Goal: Task Accomplishment & Management: Manage account settings

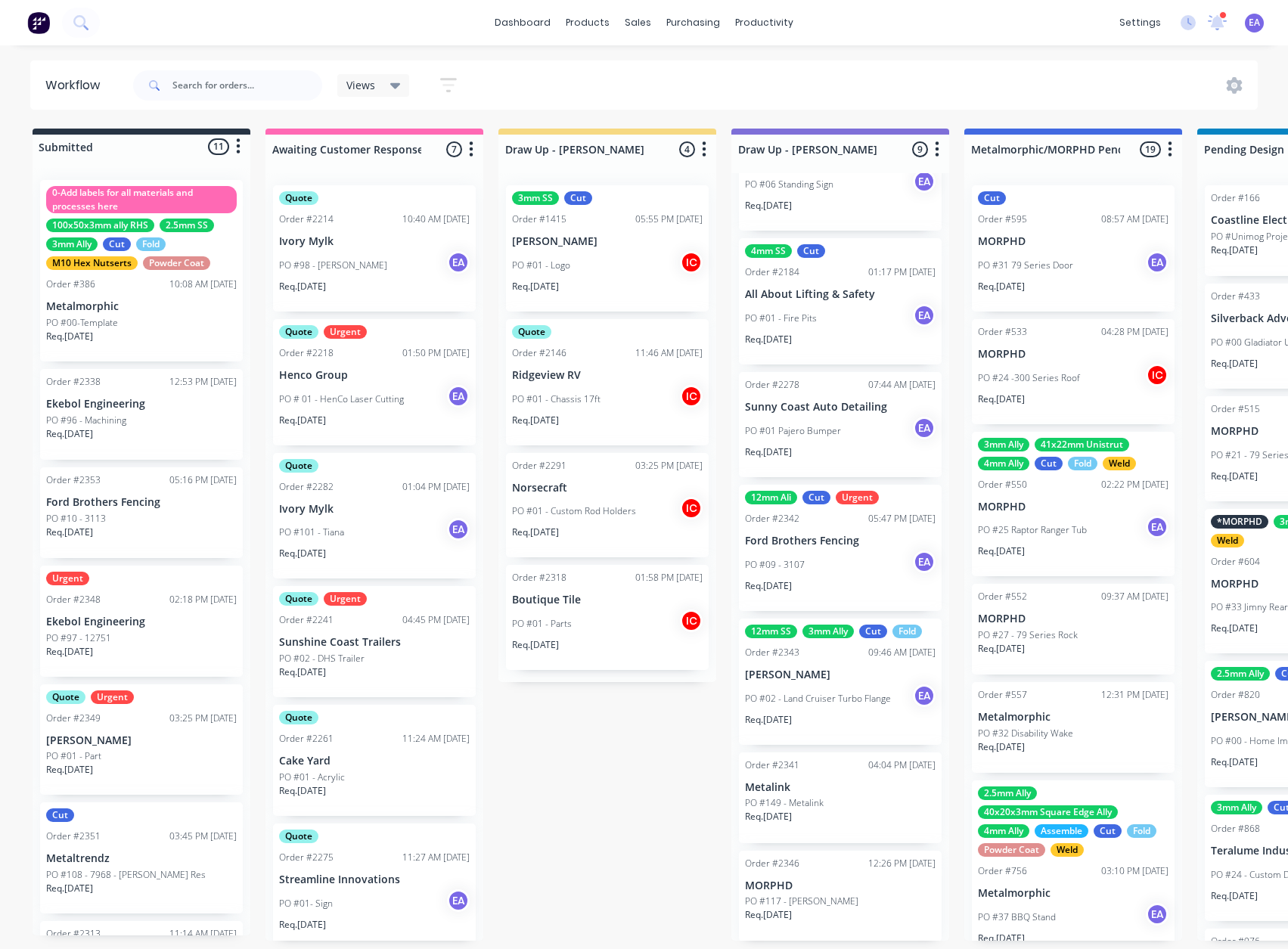
scroll to position [284, 0]
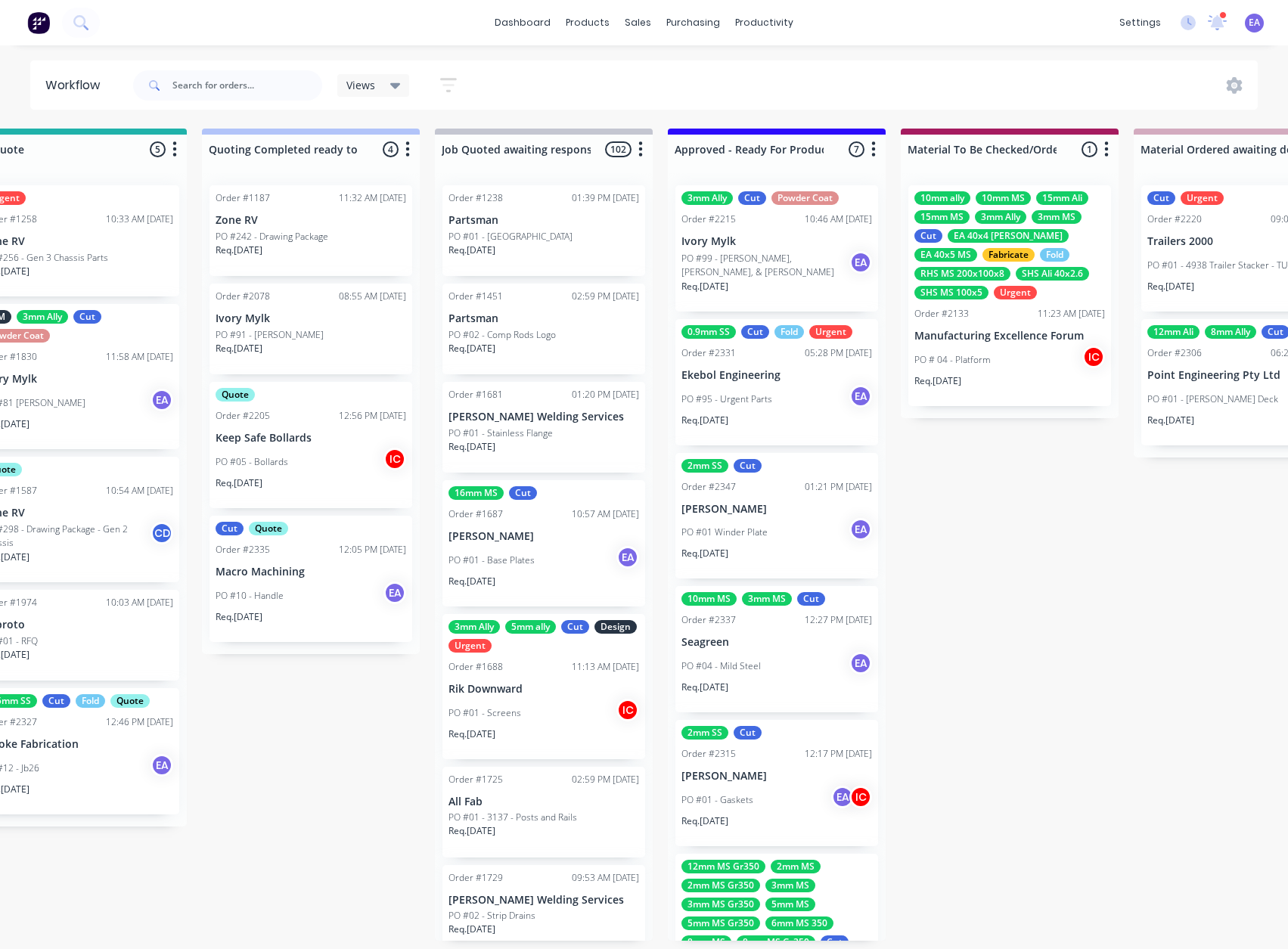
drag, startPoint x: 698, startPoint y: 798, endPoint x: 784, endPoint y: 800, distance: 86.0
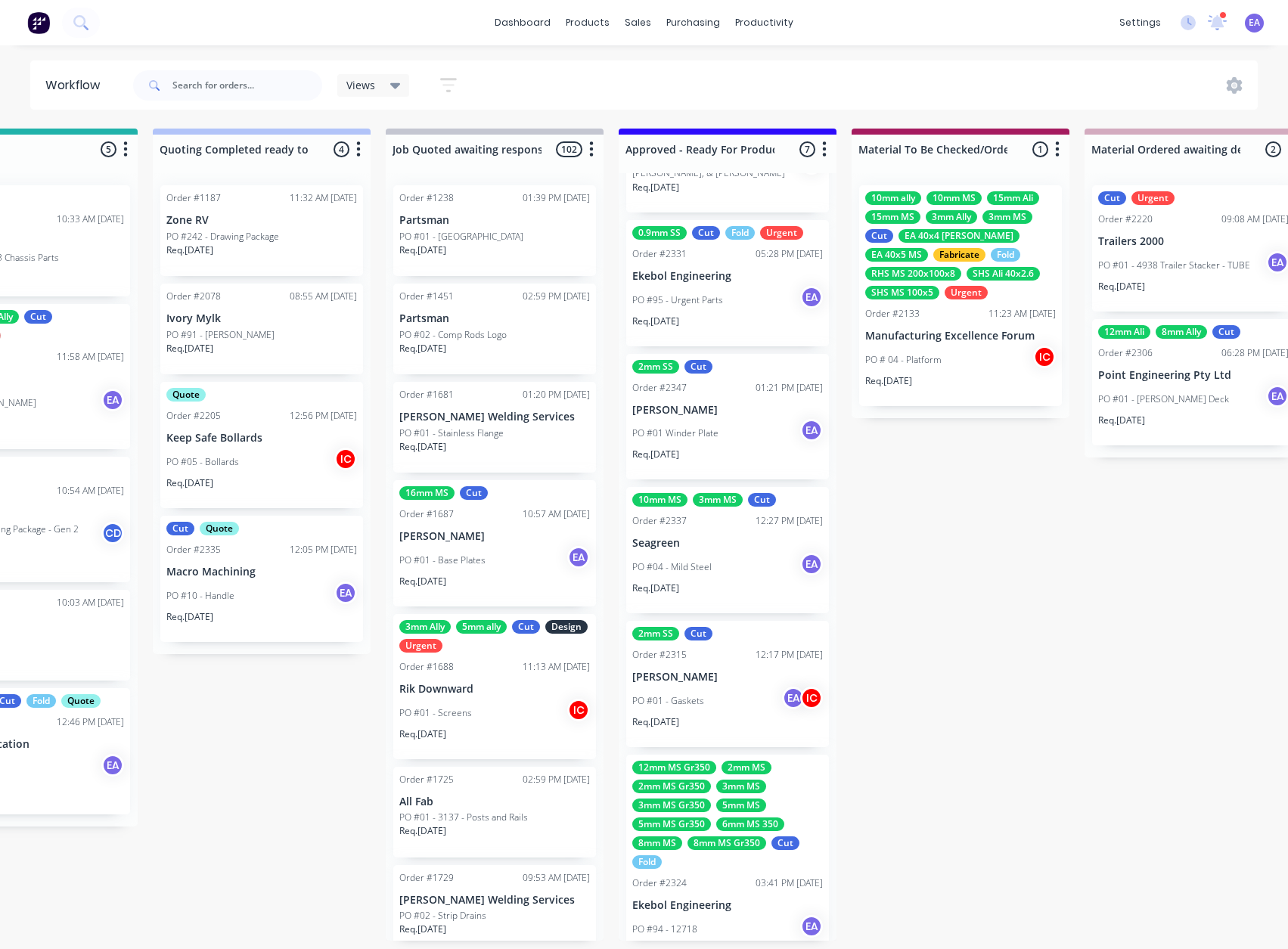
scroll to position [0, 0]
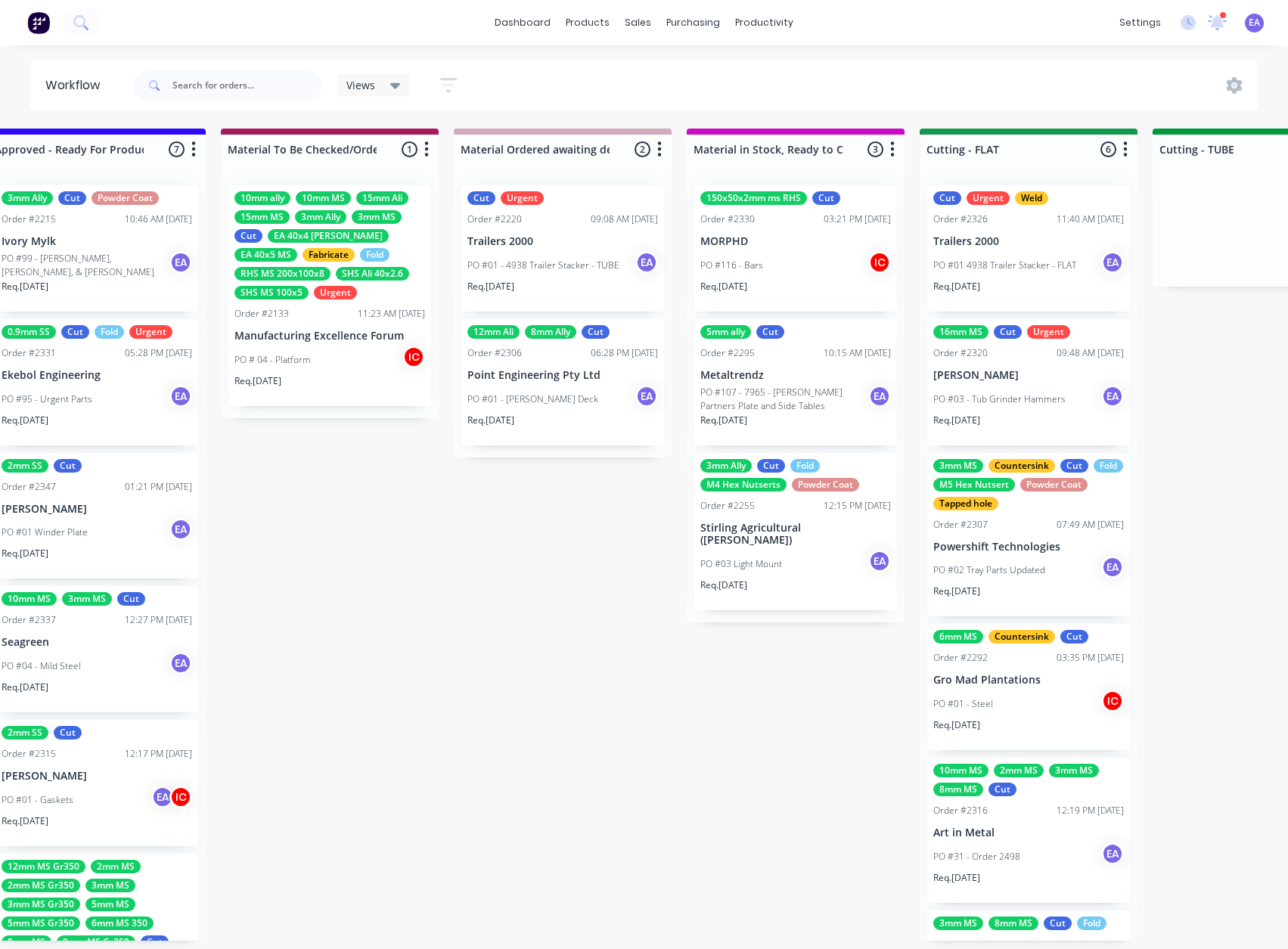
drag, startPoint x: 1006, startPoint y: 791, endPoint x: 1037, endPoint y: 794, distance: 31.1
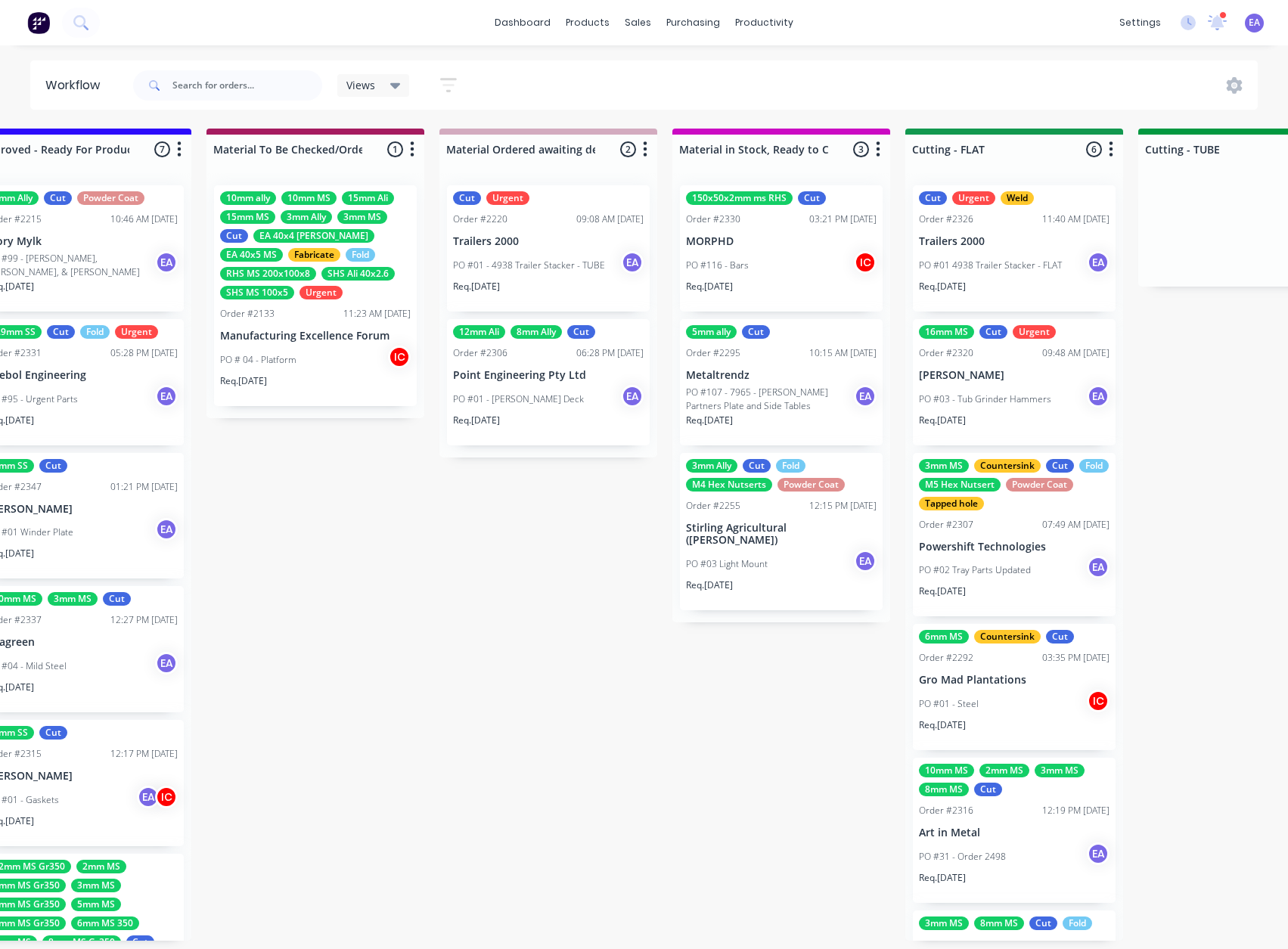
scroll to position [0, 2147]
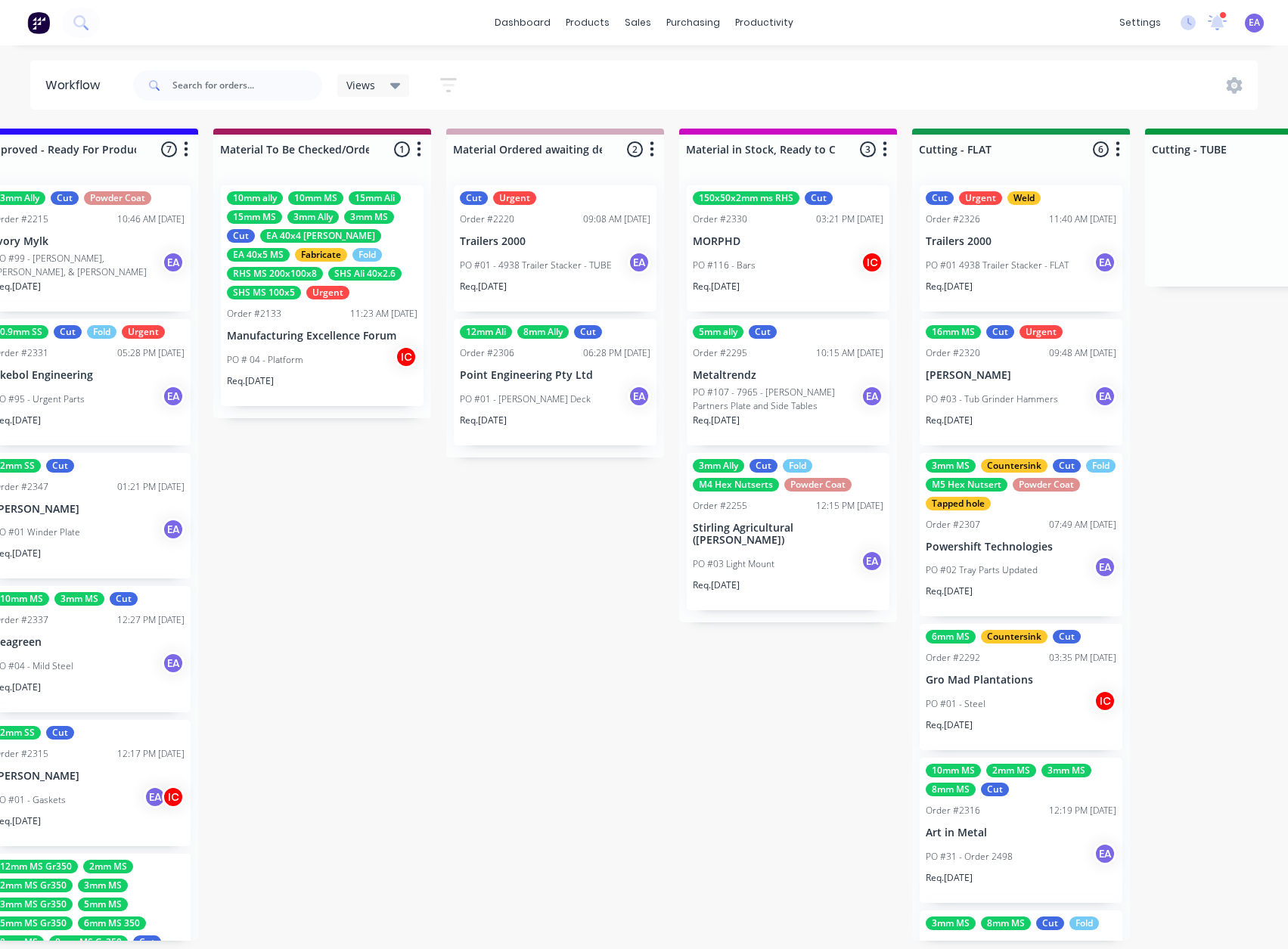
drag, startPoint x: 786, startPoint y: 809, endPoint x: 769, endPoint y: 814, distance: 17.7
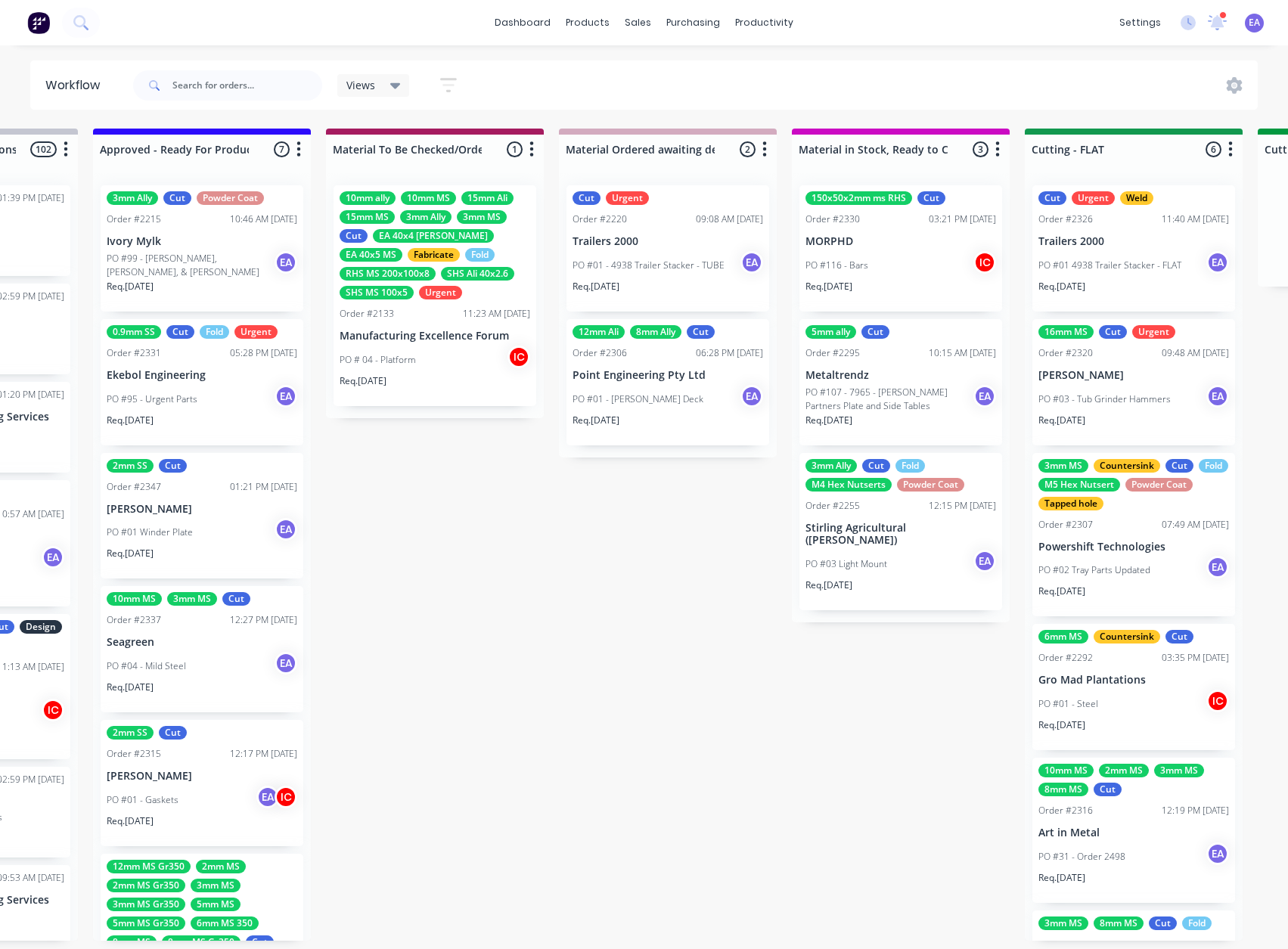
drag, startPoint x: 640, startPoint y: 819, endPoint x: 425, endPoint y: 827, distance: 215.1
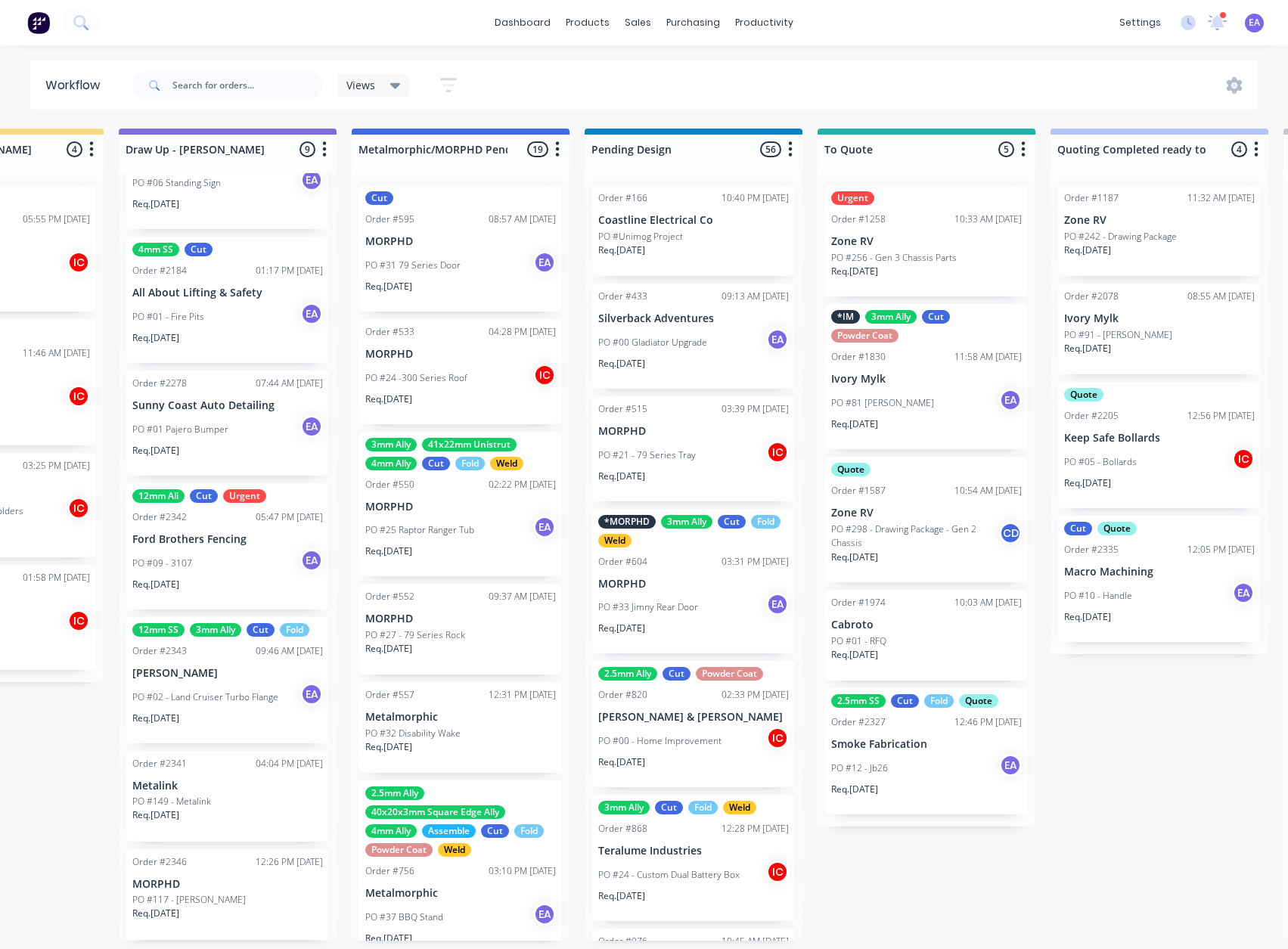
scroll to position [3, 0]
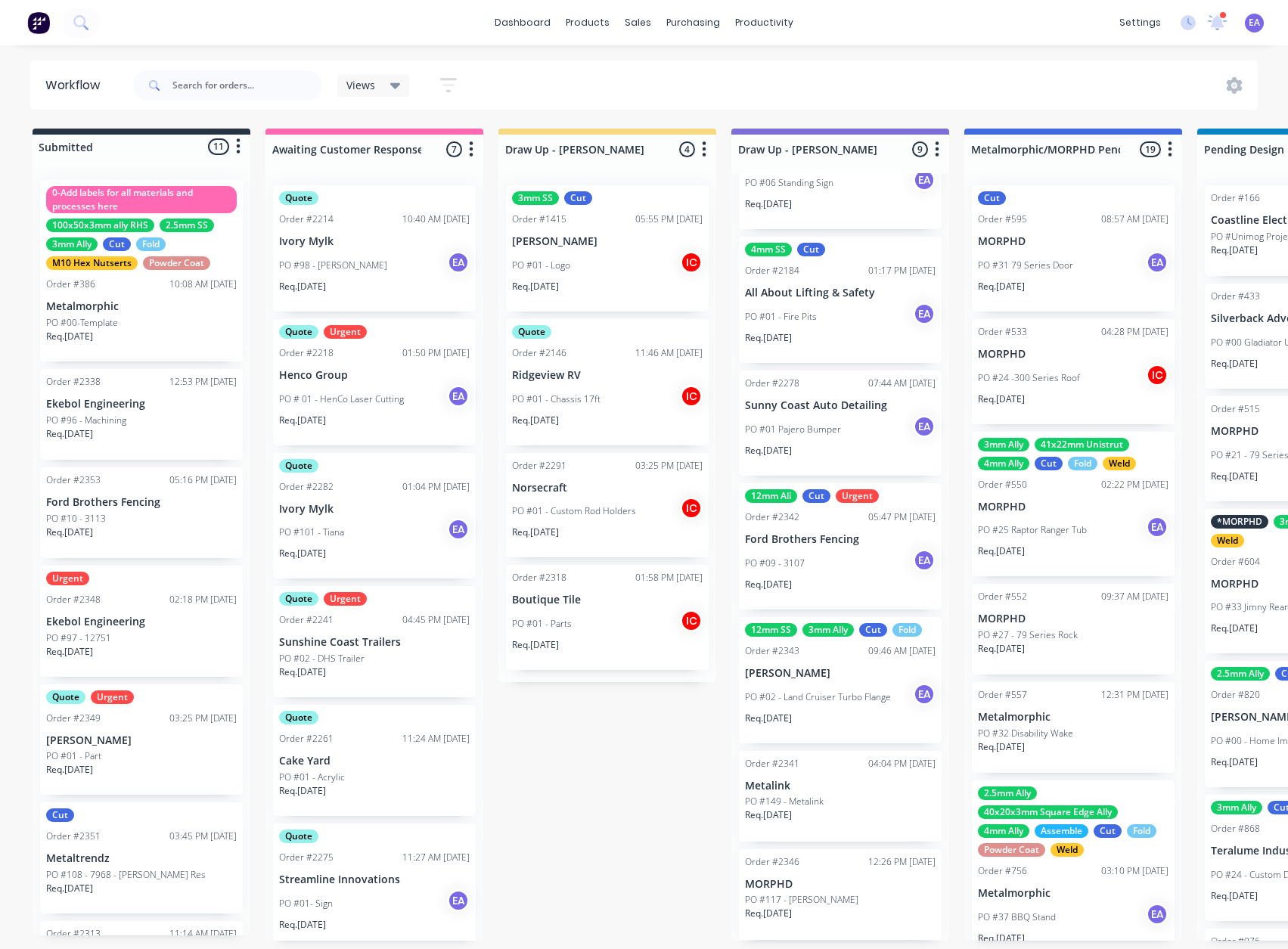
drag, startPoint x: 891, startPoint y: 797, endPoint x: 709, endPoint y: 814, distance: 182.8
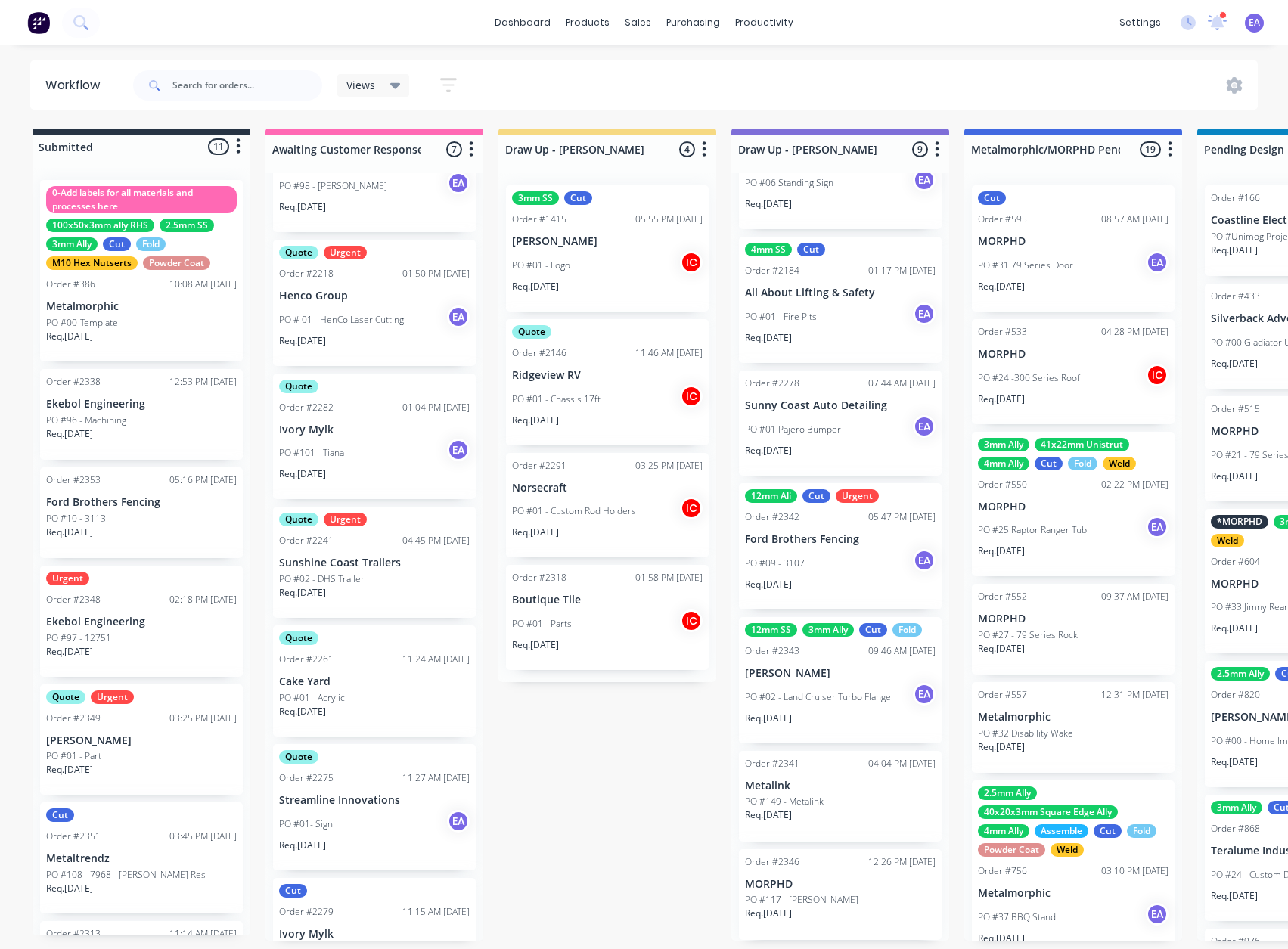
scroll to position [0, 0]
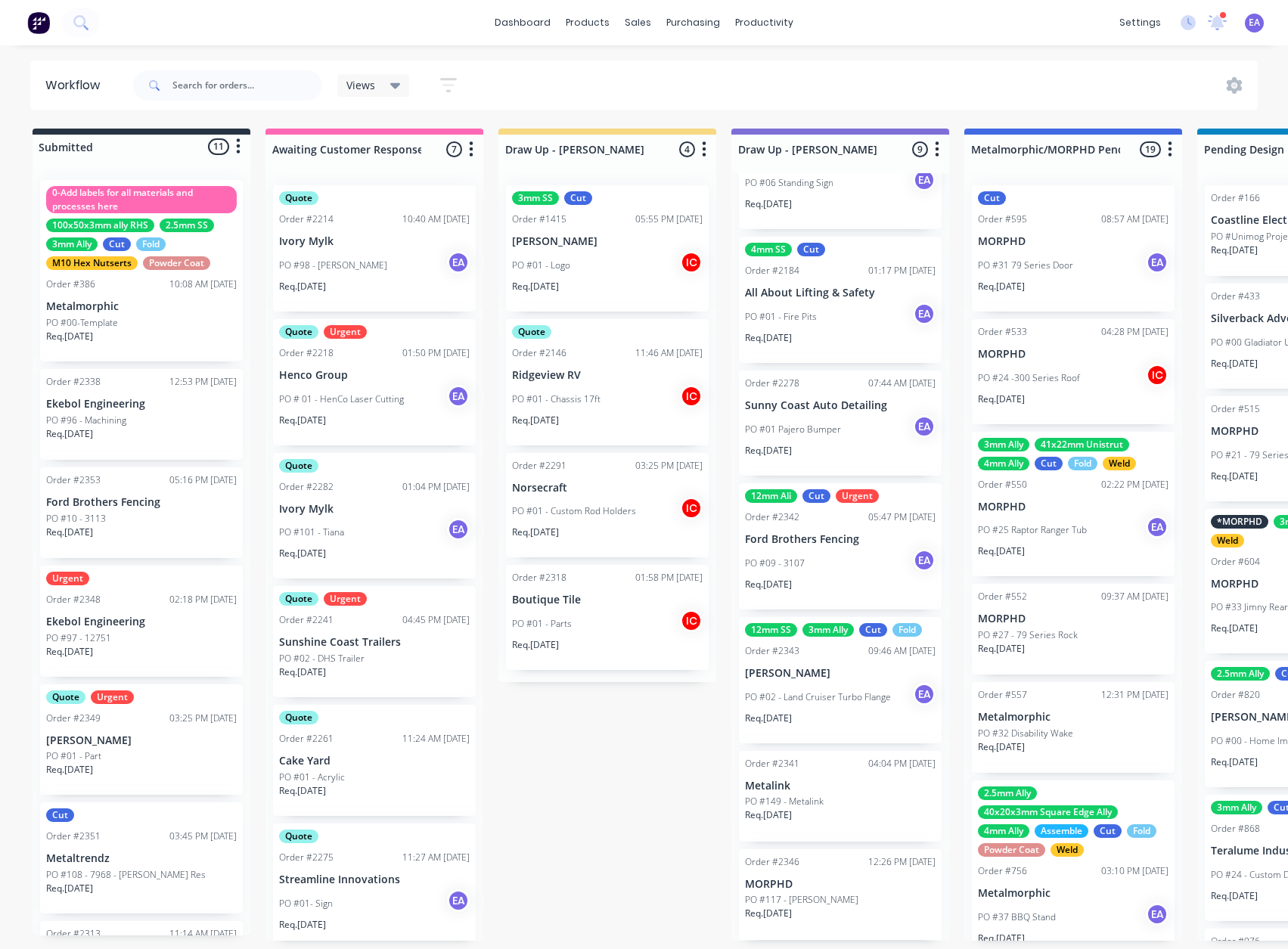
click at [156, 857] on p "Metaltrendz" at bounding box center [141, 858] width 190 height 12
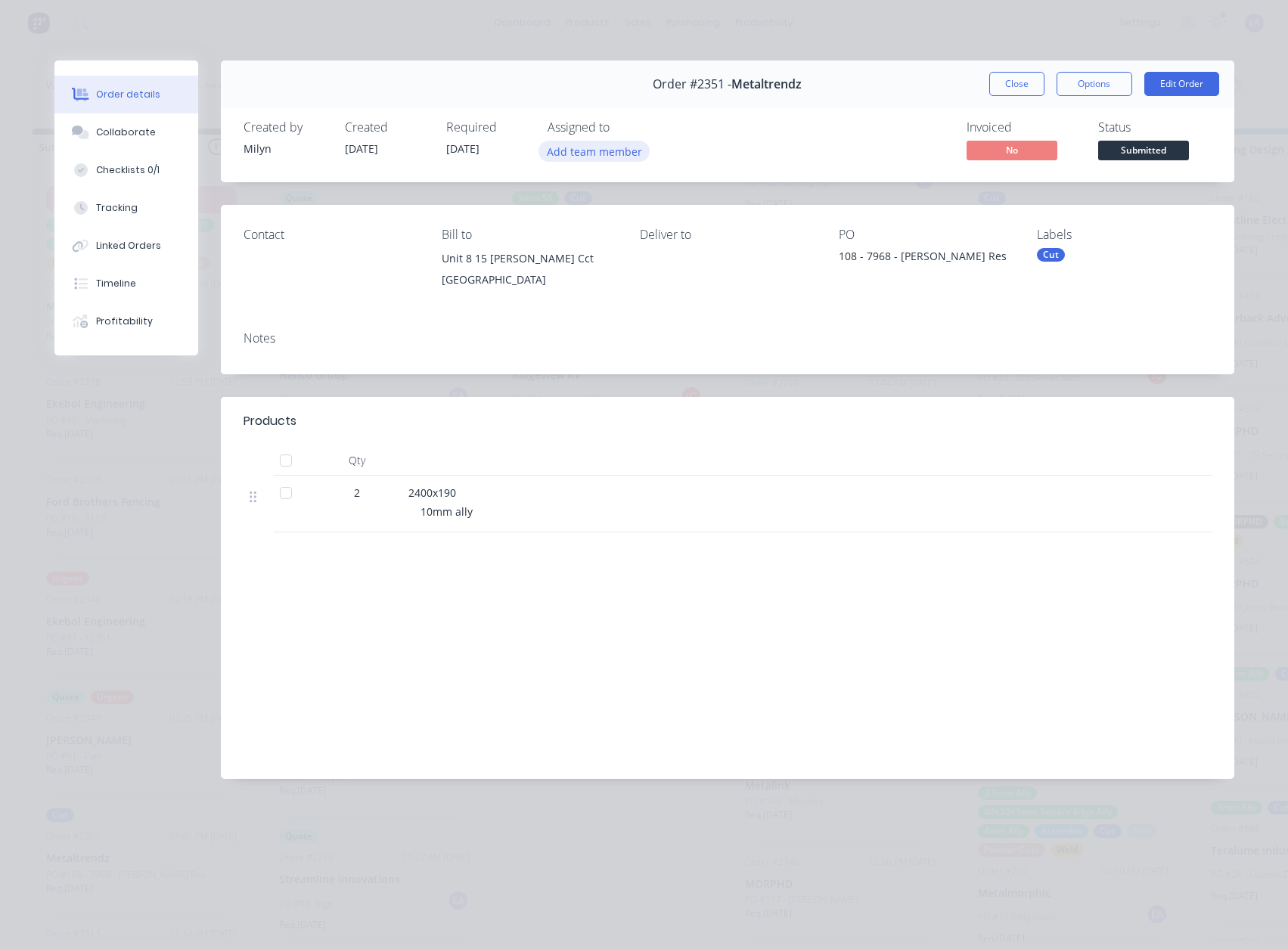
click at [585, 152] on button "Add team member" at bounding box center [595, 150] width 111 height 20
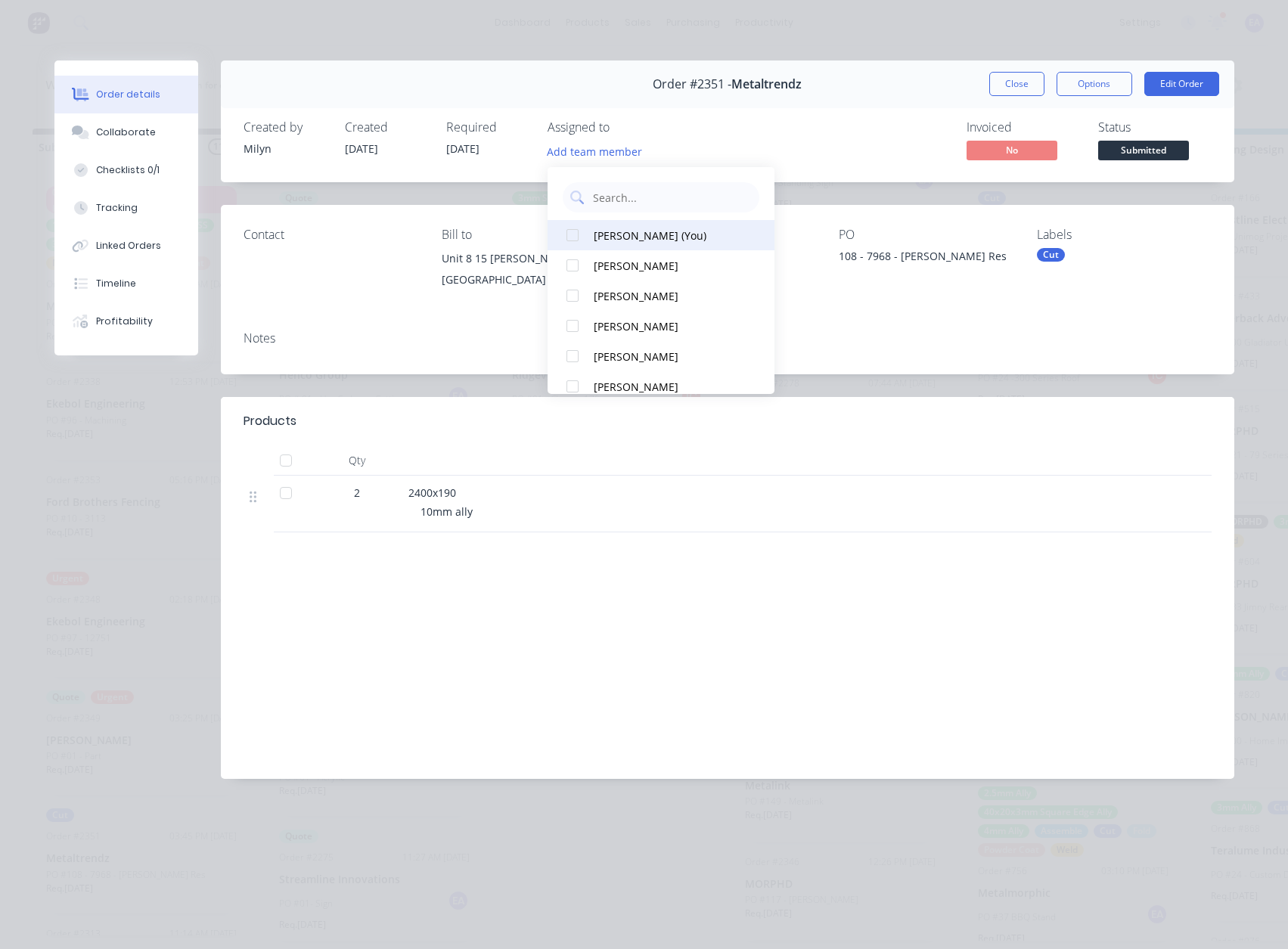
click at [614, 228] on div "[PERSON_NAME] (You)" at bounding box center [668, 235] width 151 height 16
drag, startPoint x: 684, startPoint y: 595, endPoint x: 1113, endPoint y: 246, distance: 553.0
click at [685, 595] on div "Labour $0.00 Sub total $0.00 Margin $0.00 ( 0.00 %) Tax $0.00 Total $0.00" at bounding box center [728, 669] width 968 height 176
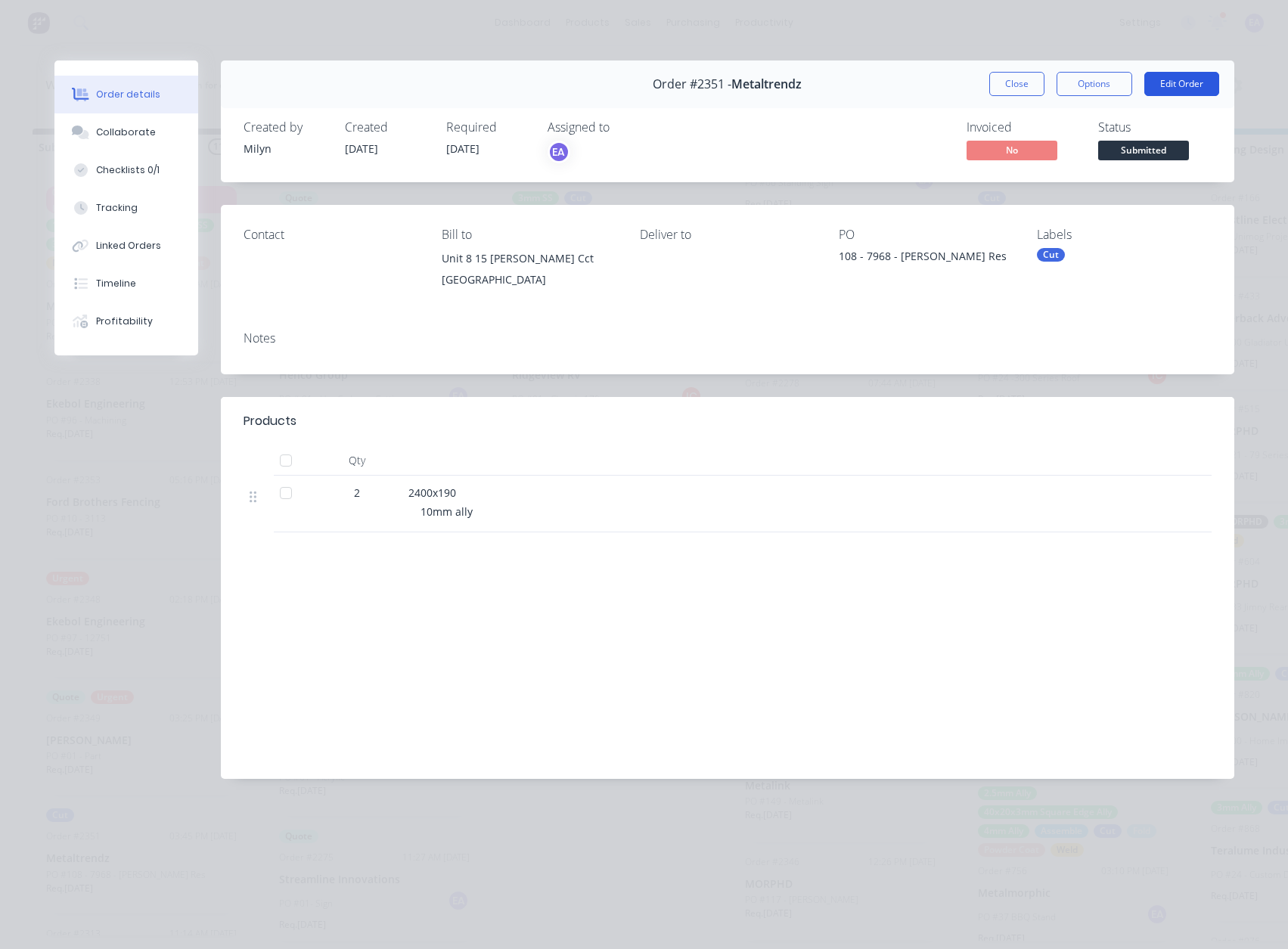
click at [1177, 80] on button "Edit Order" at bounding box center [1181, 84] width 75 height 24
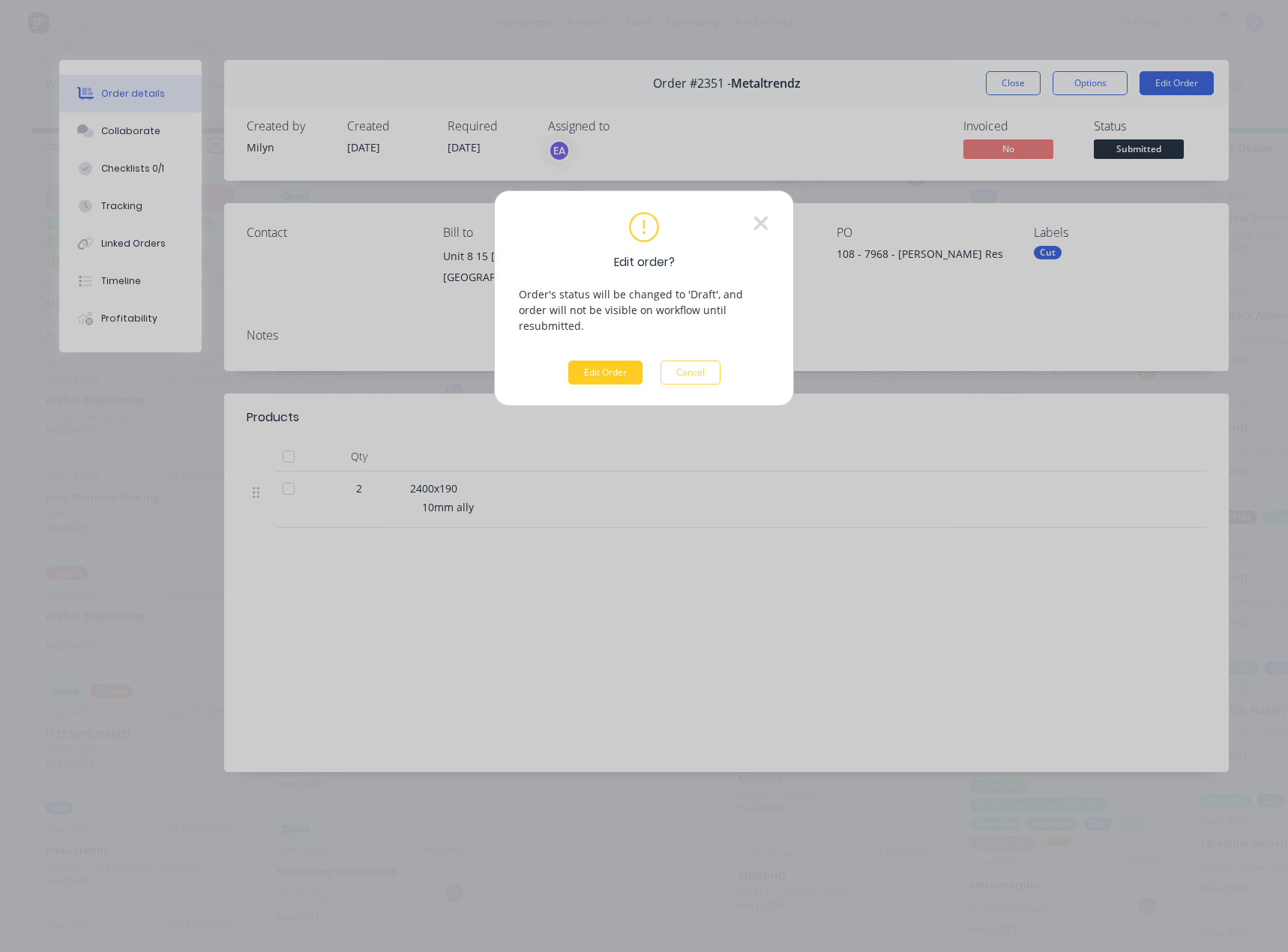
click at [604, 361] on button "Edit Order" at bounding box center [605, 372] width 74 height 24
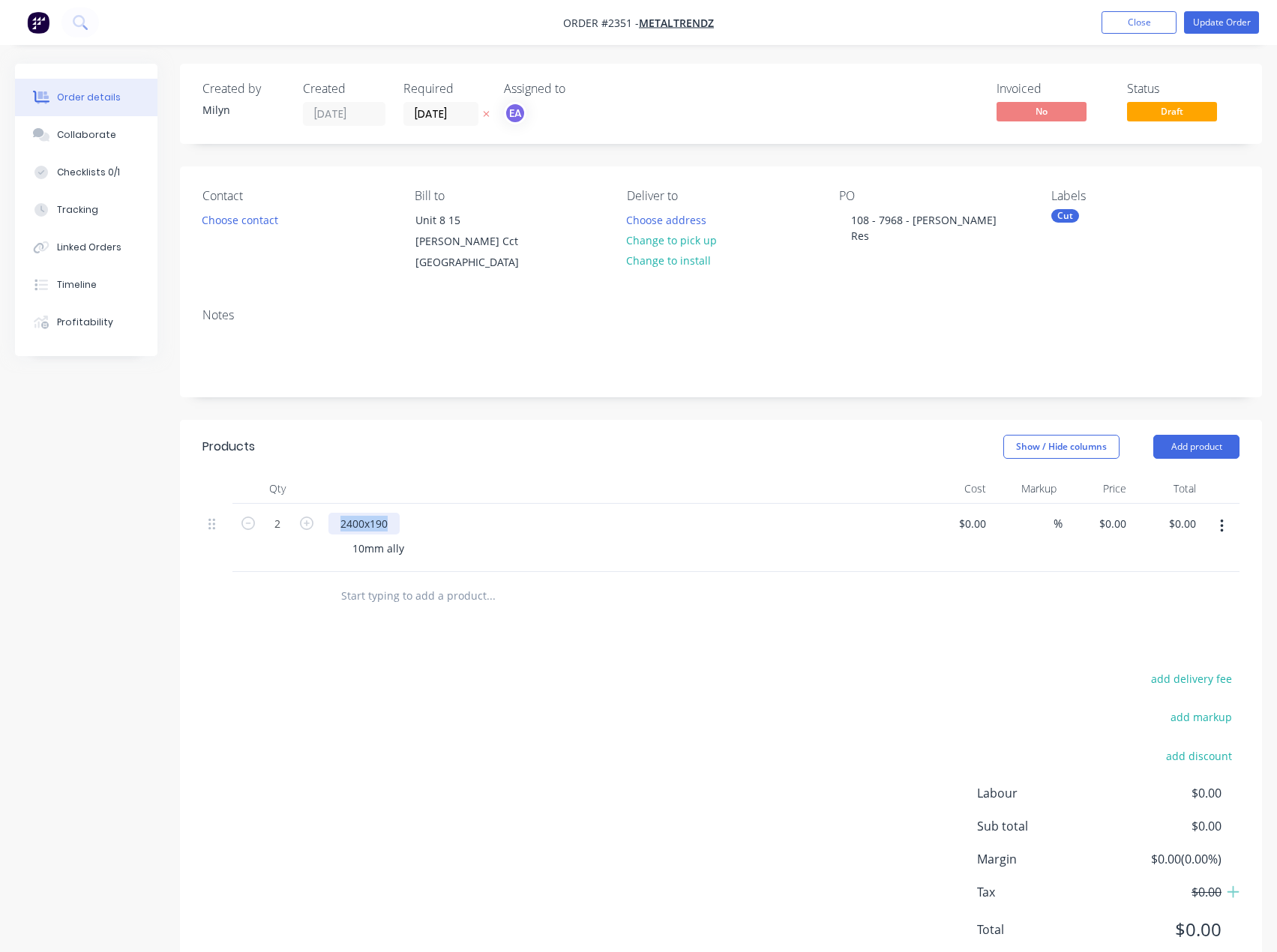
drag, startPoint x: 396, startPoint y: 520, endPoint x: 325, endPoint y: 570, distance: 86.8
click at [294, 524] on div "2 2400x190 10mm ally $0.00 $0.00 % $0.00 $0.00 $0.00 $0.00" at bounding box center [721, 538] width 1037 height 69
paste div
drag, startPoint x: 408, startPoint y: 634, endPoint x: 407, endPoint y: 569, distance: 65.0
click at [408, 633] on div "Products Show / Hide columns Add product Qty Cost Markup Price Total 2 2400x190…" at bounding box center [721, 700] width 1082 height 561
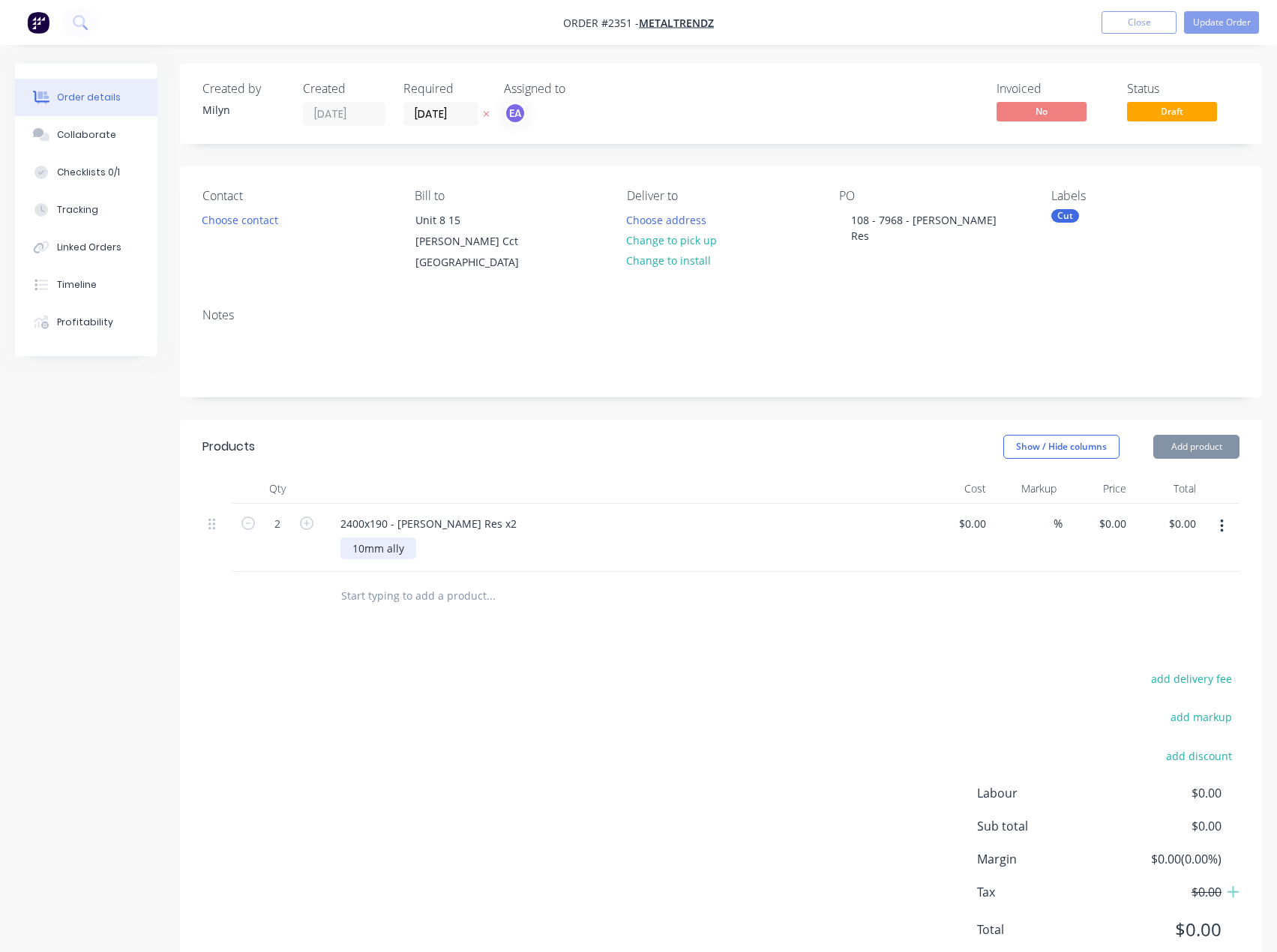
click at [409, 553] on div "10mm ally" at bounding box center [378, 548] width 76 height 22
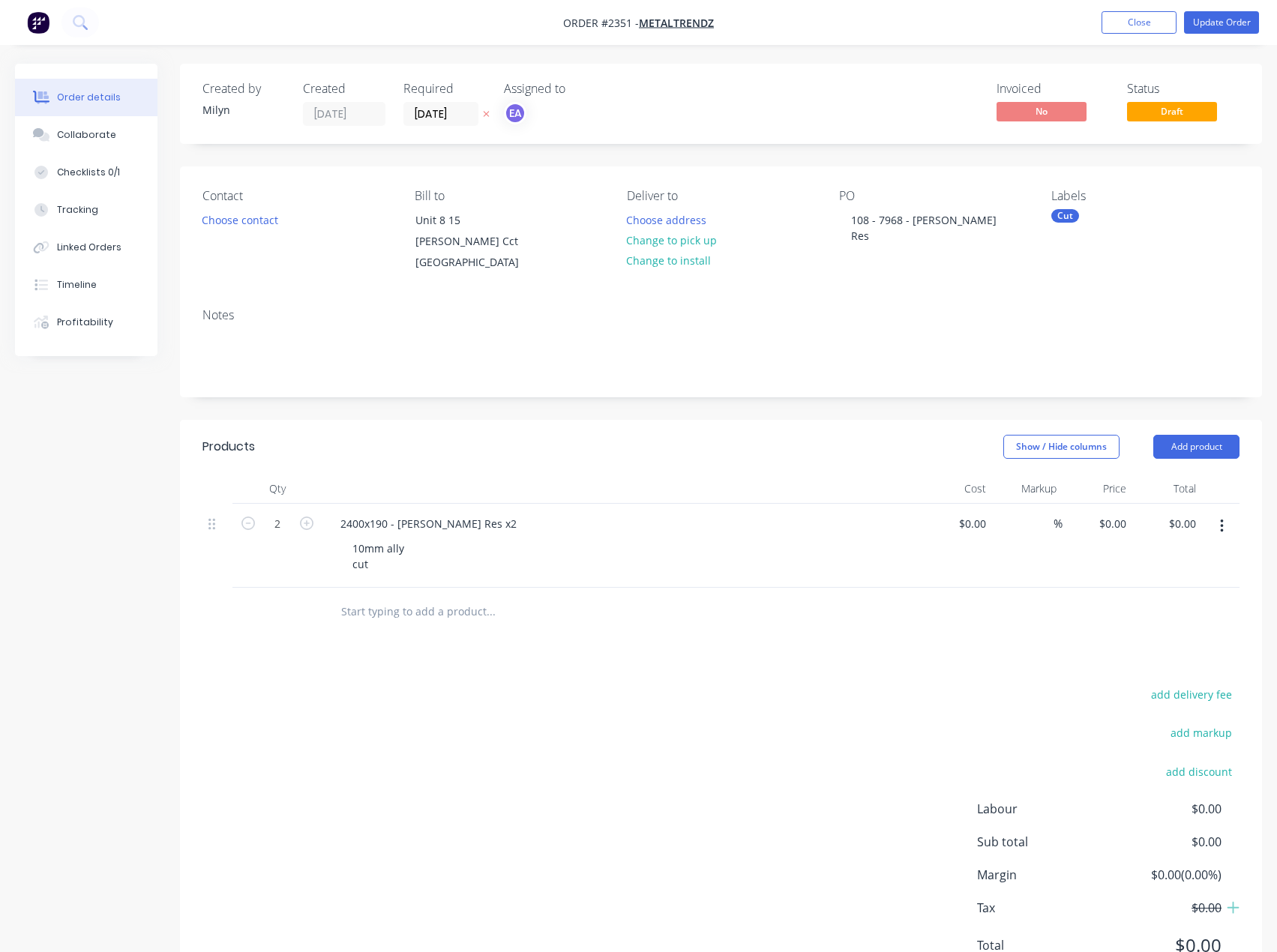
drag, startPoint x: 553, startPoint y: 748, endPoint x: 679, endPoint y: 580, distance: 210.0
click at [557, 742] on div "add delivery fee add markup add discount Labour $0.00 Sub total $0.00 Margin $0…" at bounding box center [721, 829] width 1037 height 289
click at [1061, 213] on div "Cut" at bounding box center [1065, 216] width 28 height 13
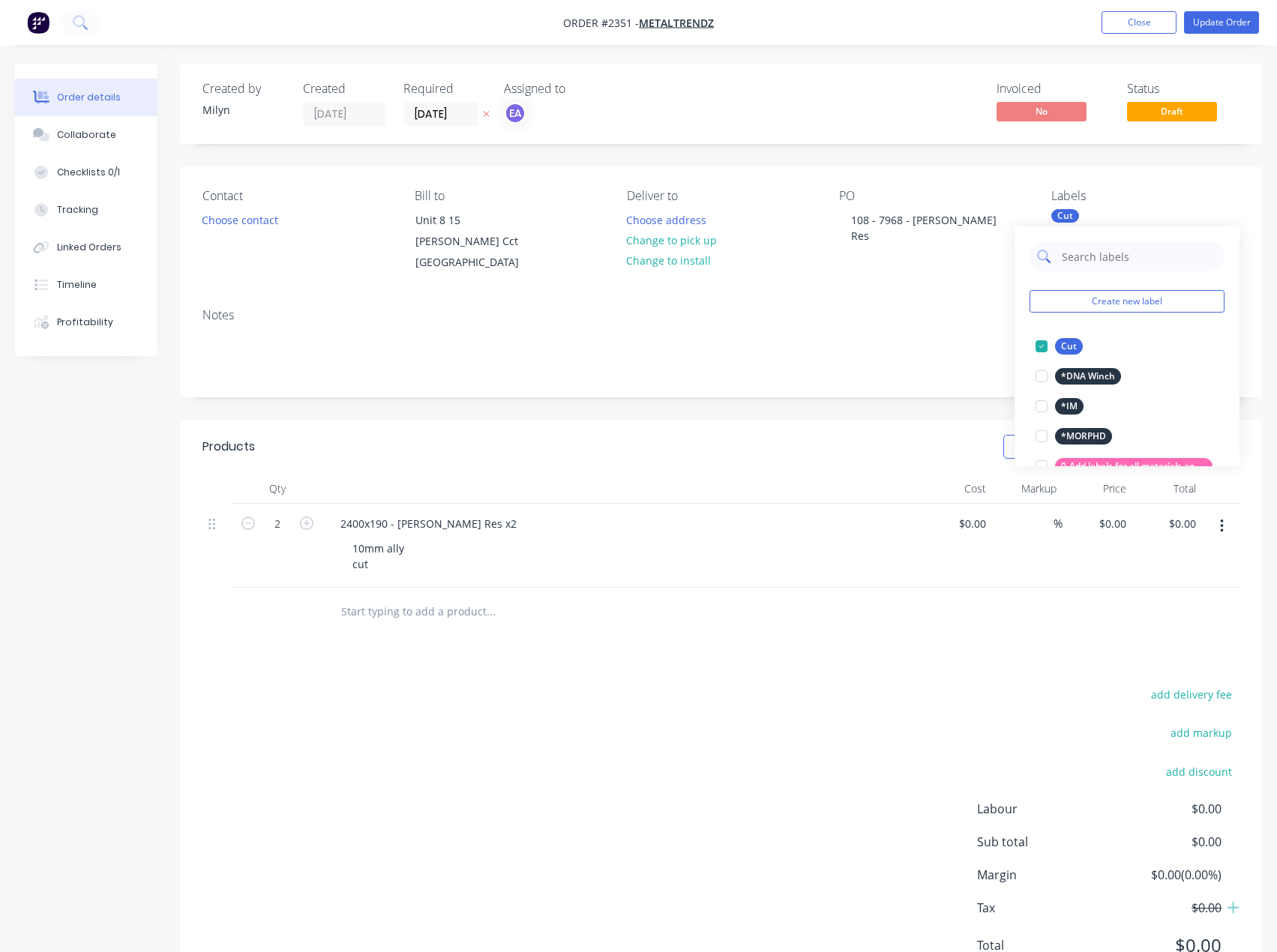
click at [1109, 249] on input "text" at bounding box center [1138, 256] width 157 height 30
type input "10mm ally"
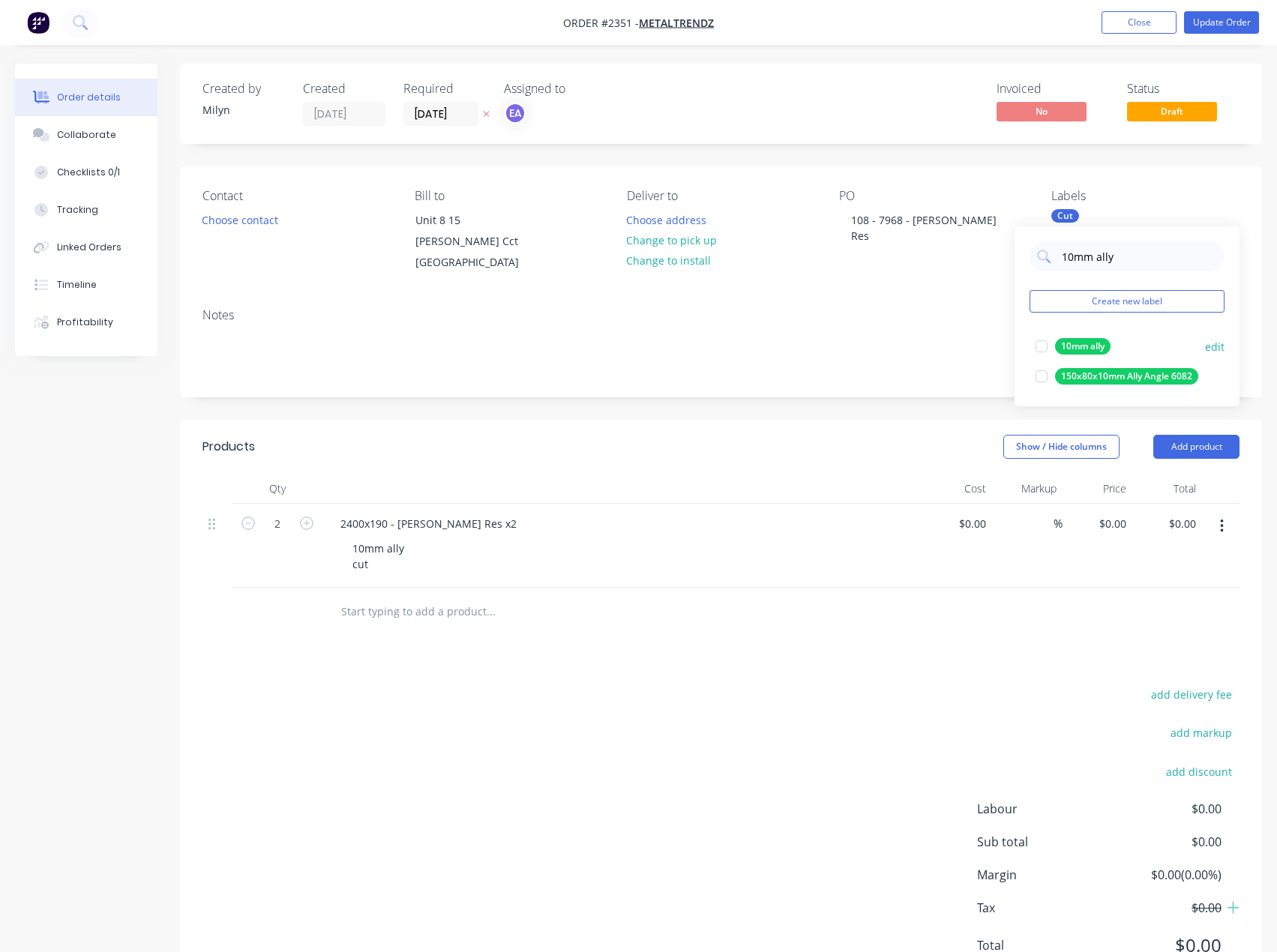
click at [1037, 347] on div at bounding box center [1041, 346] width 30 height 30
drag, startPoint x: 802, startPoint y: 640, endPoint x: 1024, endPoint y: 284, distance: 419.5
click at [806, 629] on div "Products Show / Hide columns Add product Qty Cost Markup Price Total 2 2400x190…" at bounding box center [721, 707] width 1082 height 576
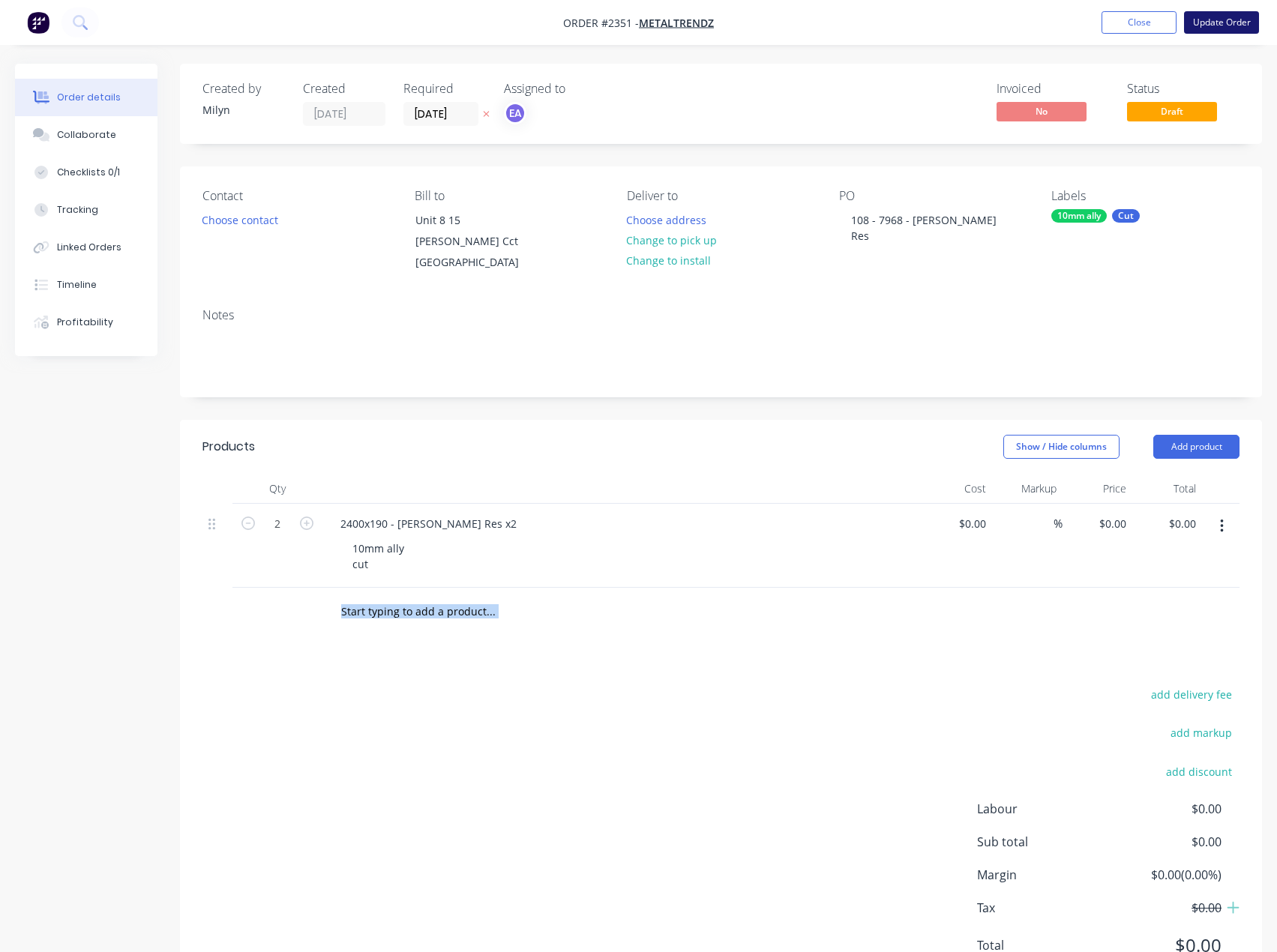
click at [1226, 23] on button "Update Order" at bounding box center [1221, 23] width 75 height 23
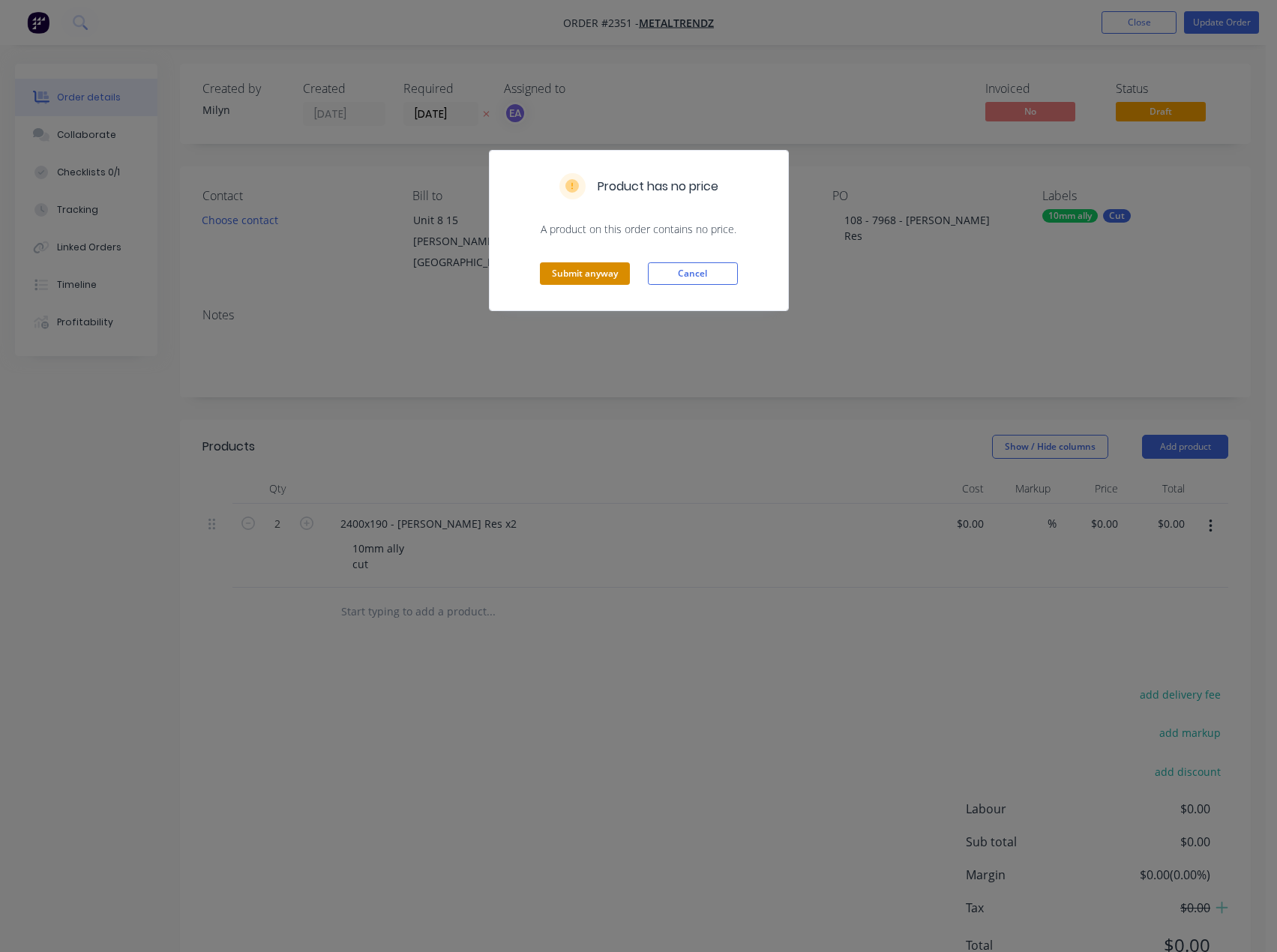
click at [576, 272] on button "Submit anyway" at bounding box center [585, 274] width 90 height 23
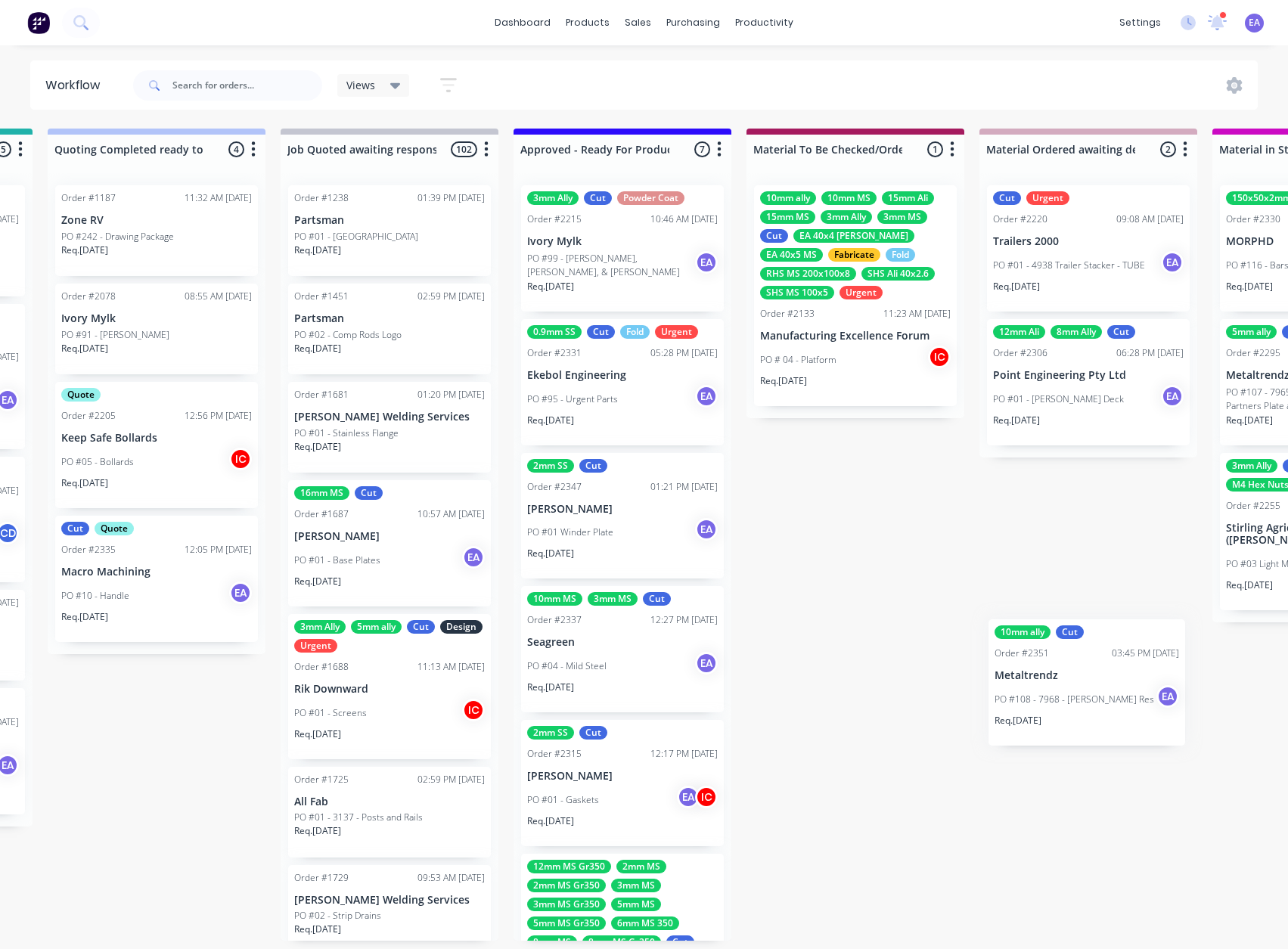
scroll to position [3, 1682]
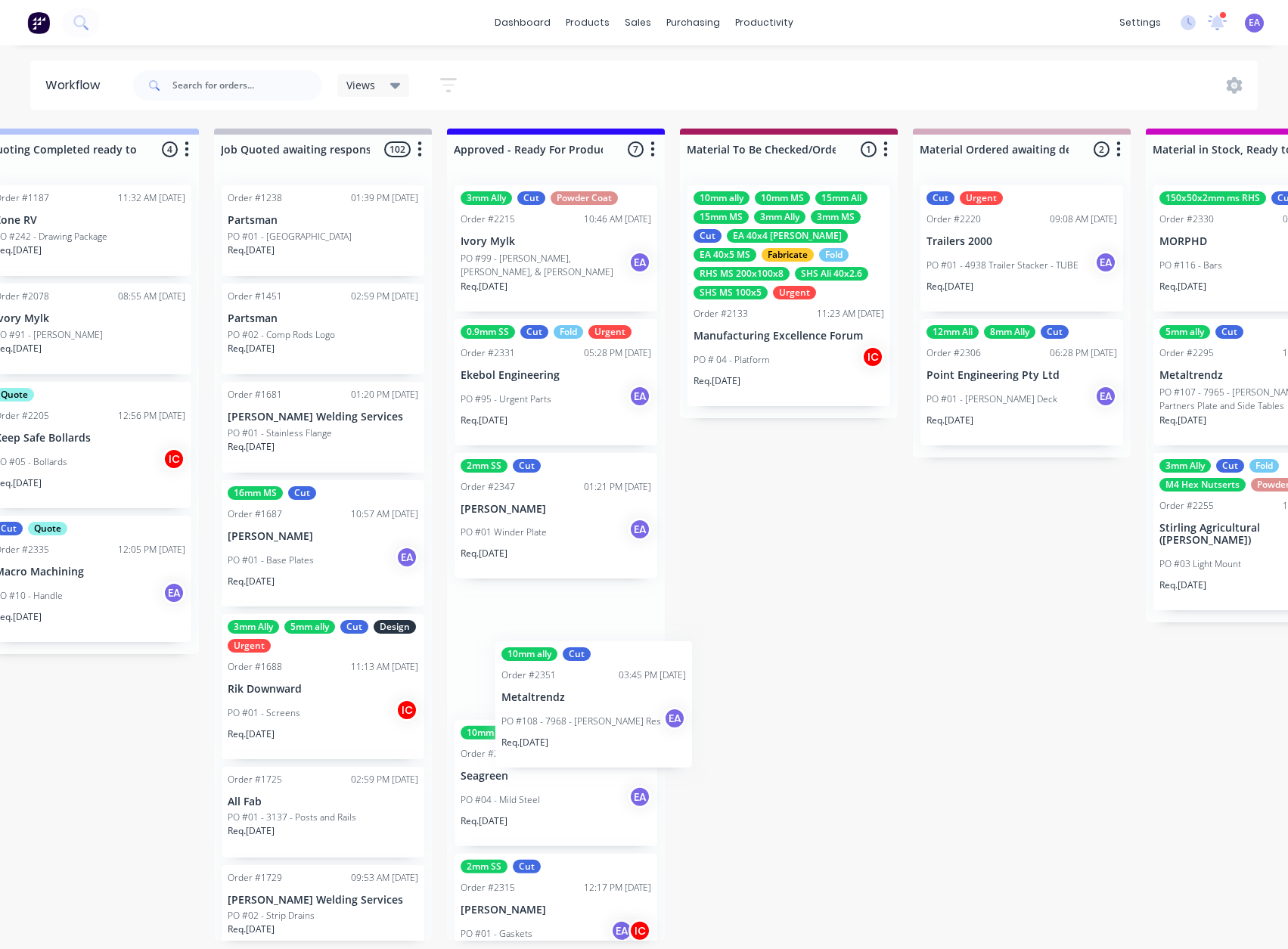
drag, startPoint x: 122, startPoint y: 731, endPoint x: 585, endPoint y: 720, distance: 463.1
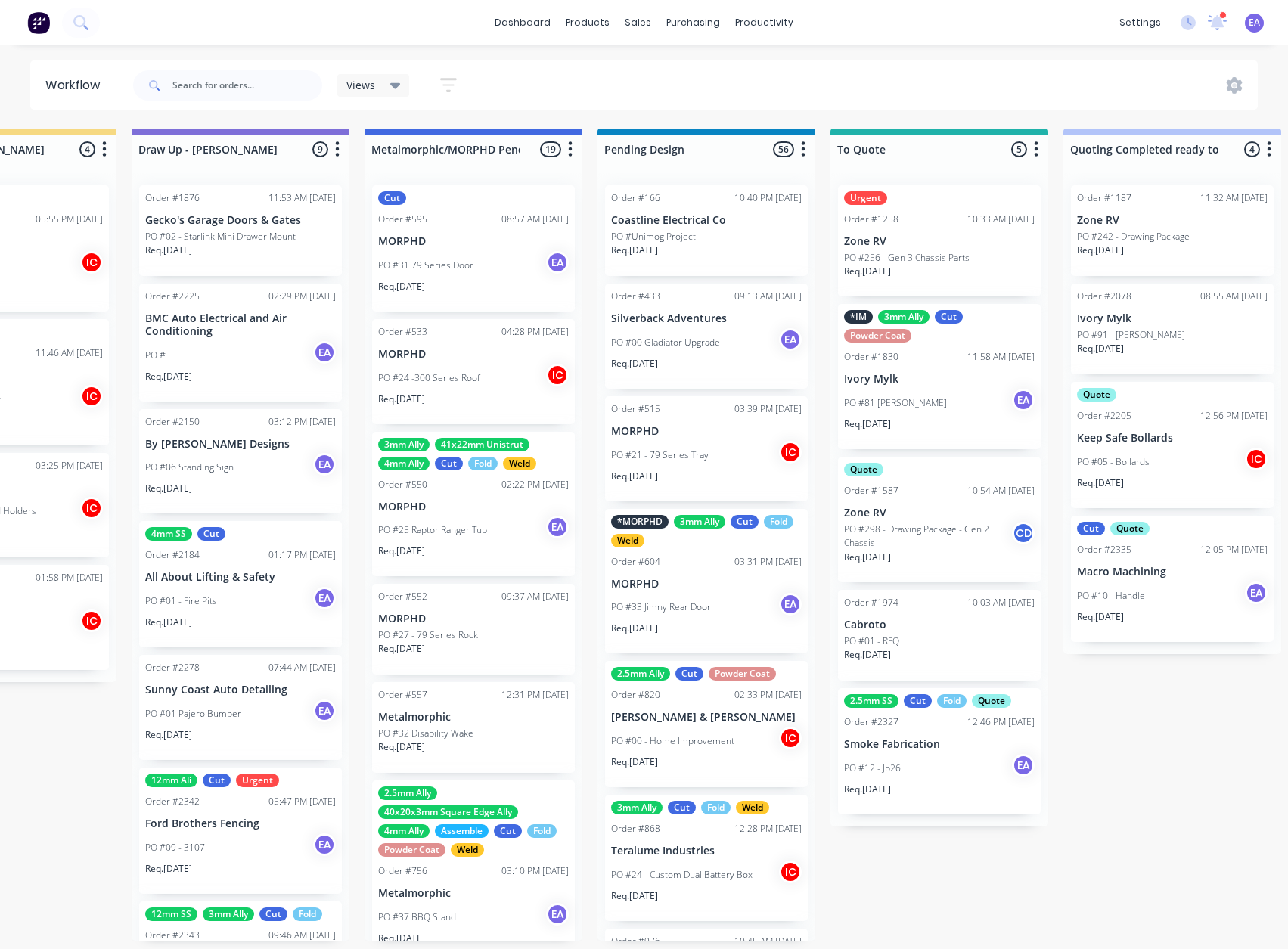
scroll to position [3, 0]
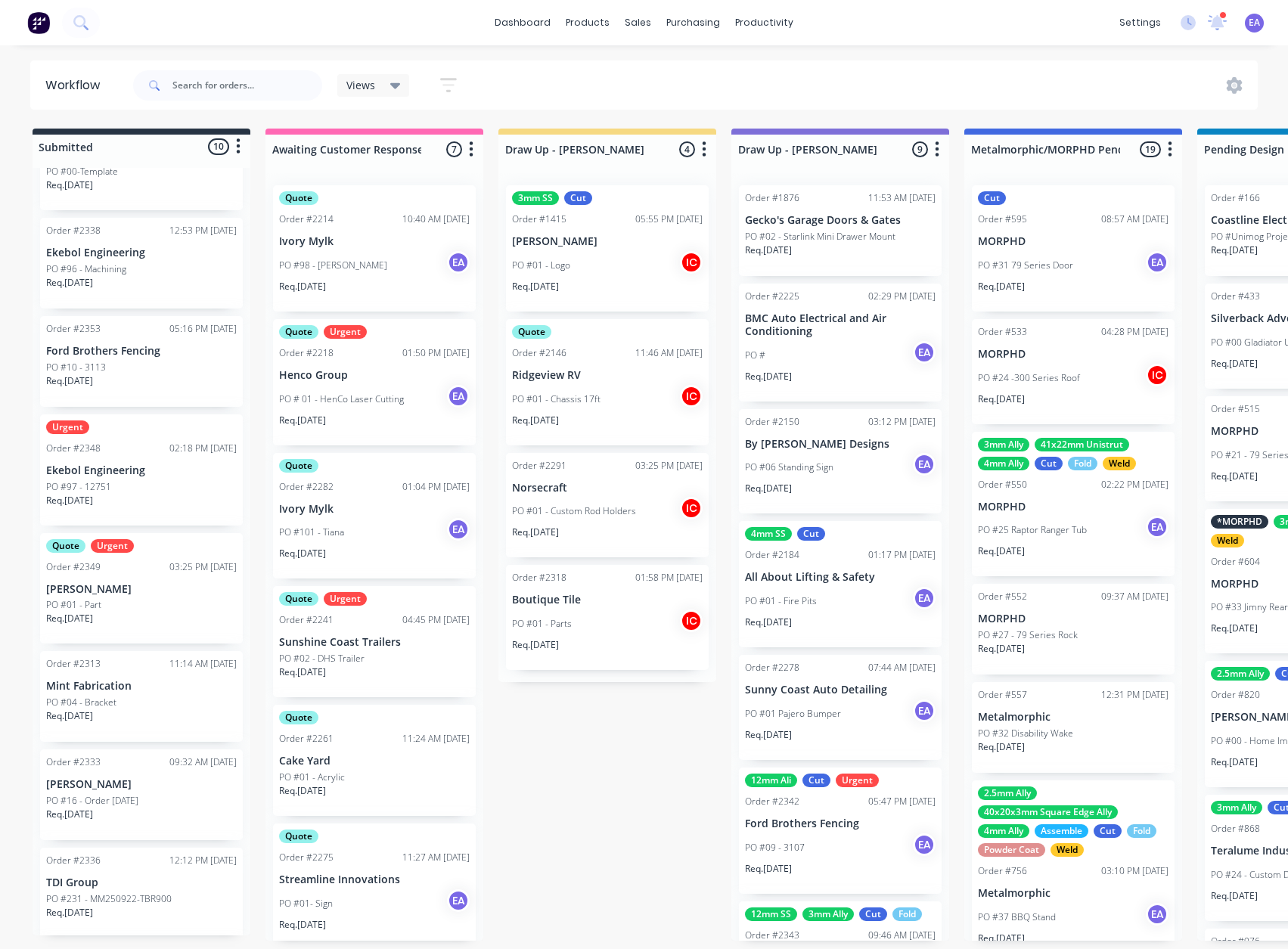
drag, startPoint x: 834, startPoint y: 692, endPoint x: 741, endPoint y: 706, distance: 94.0
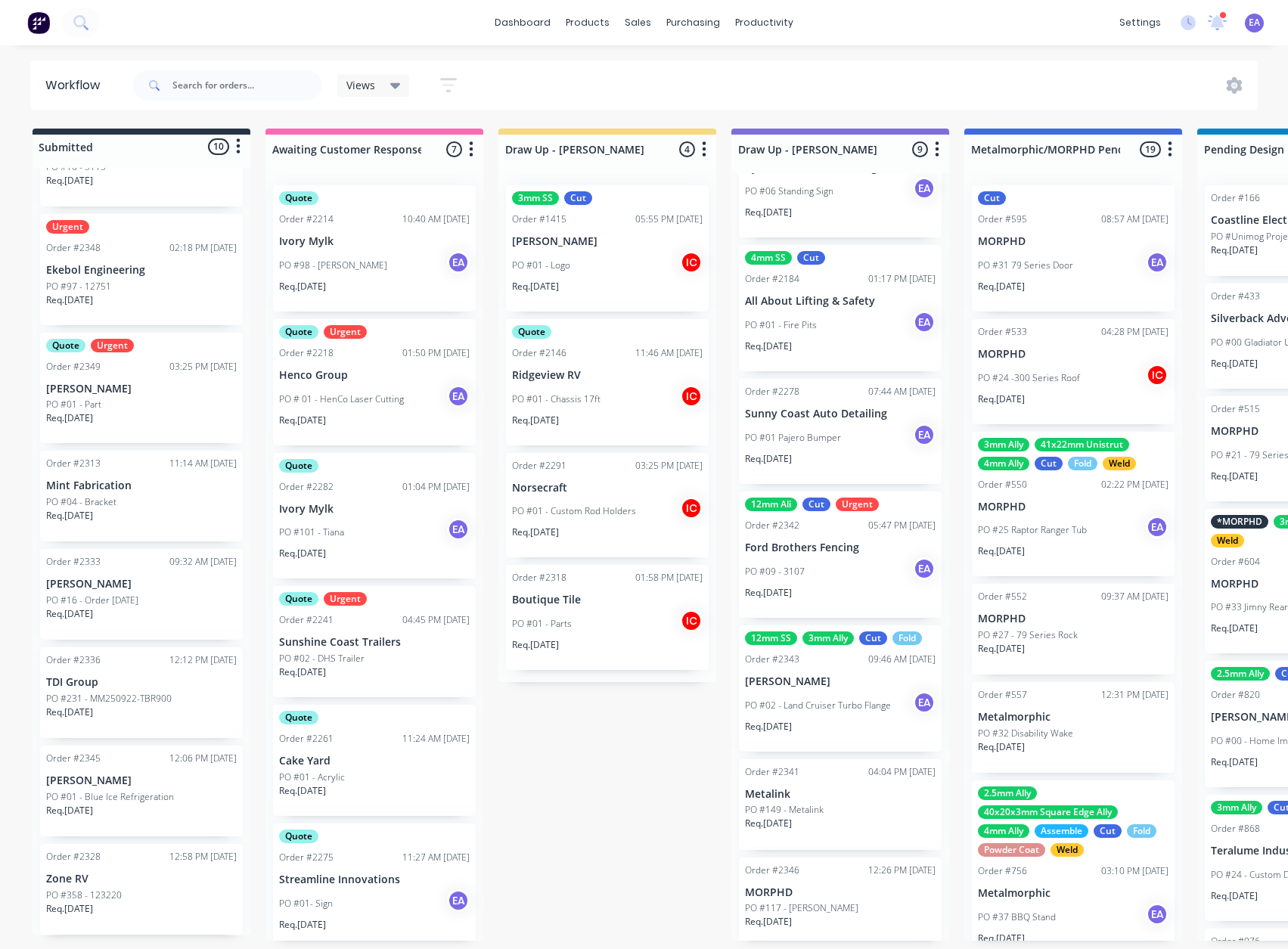
scroll to position [284, 0]
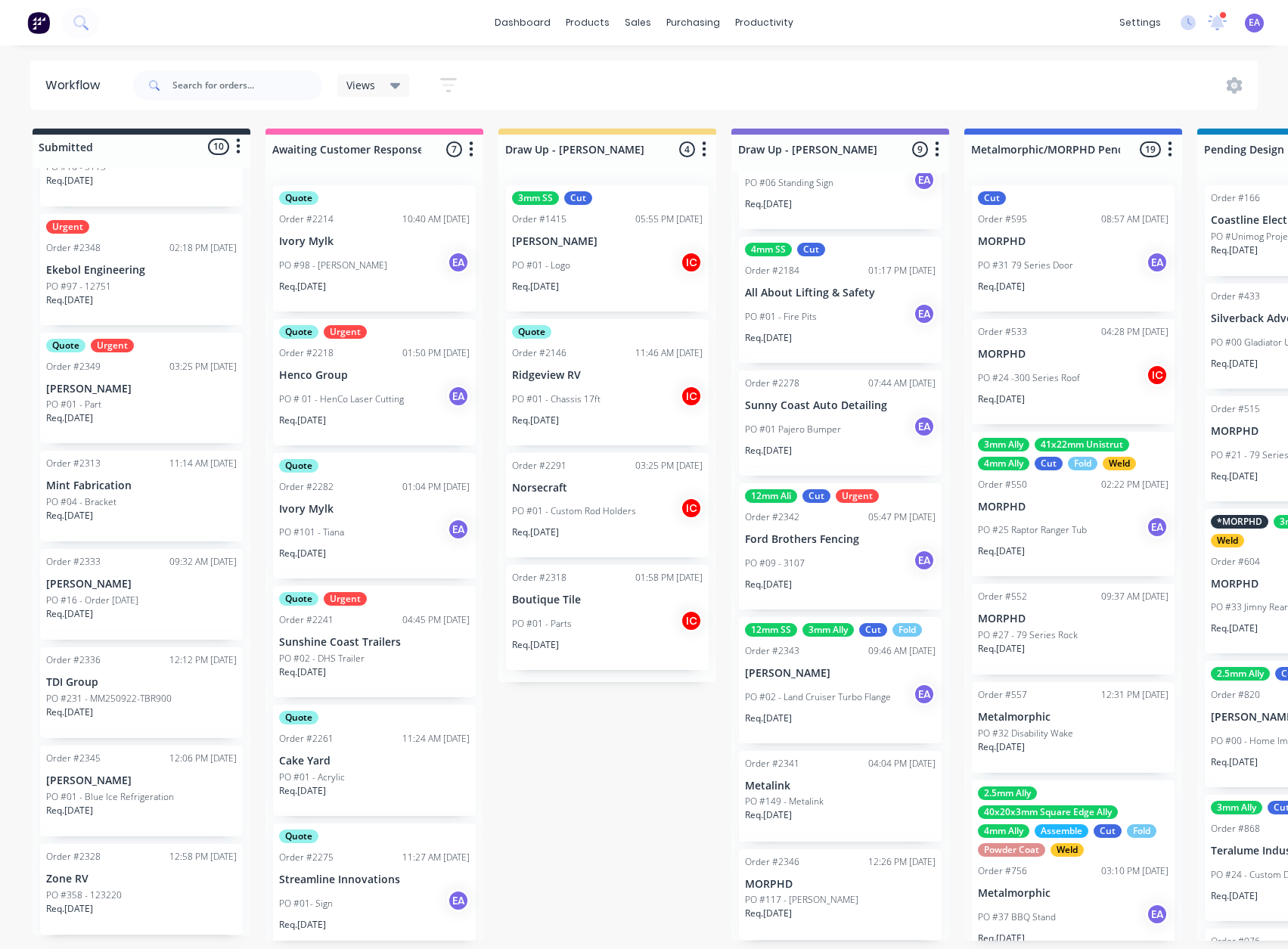
click at [848, 673] on p "[PERSON_NAME]" at bounding box center [839, 672] width 190 height 12
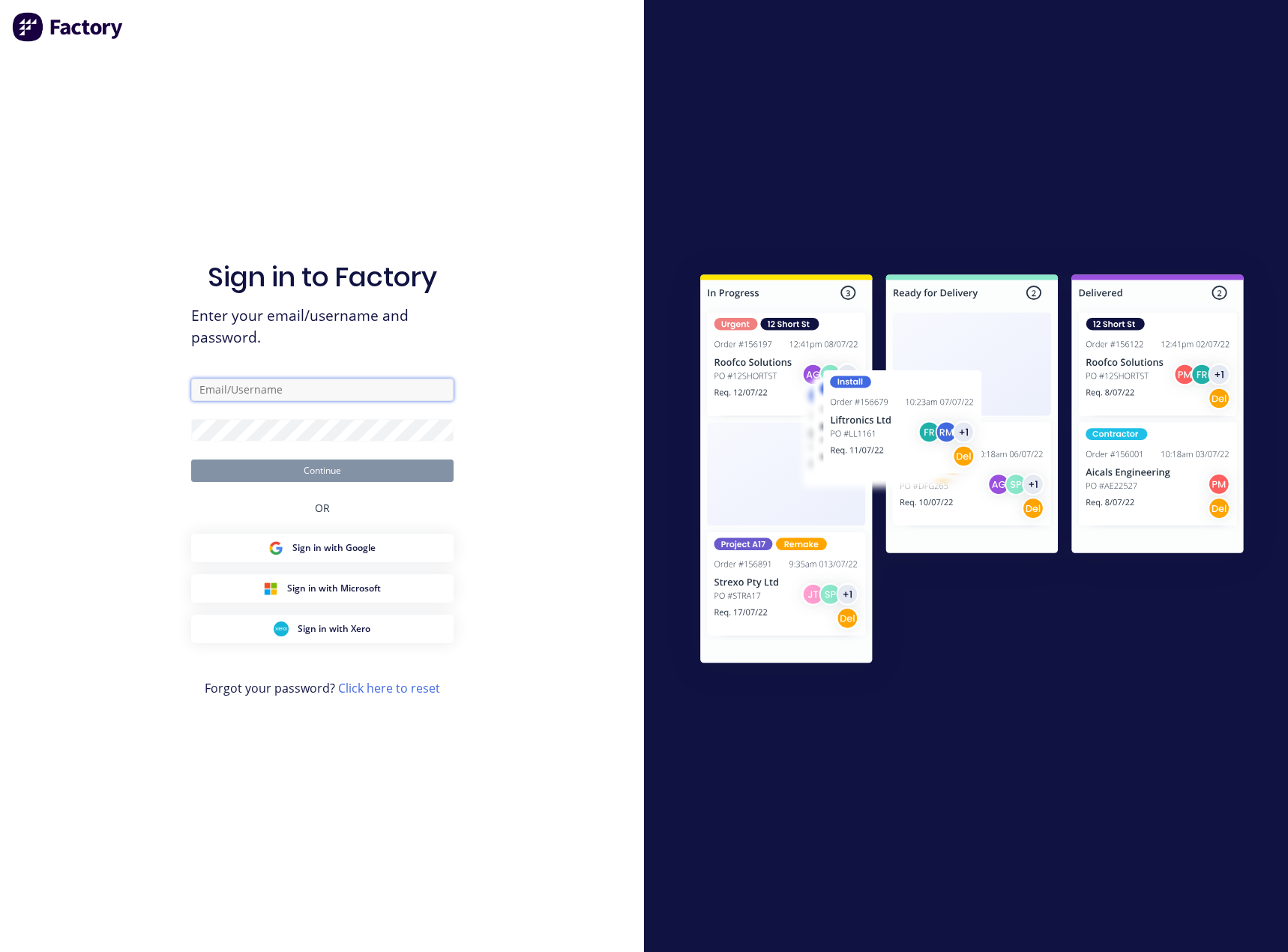
type input "[EMAIL_ADDRESS][DOMAIN_NAME]"
click at [278, 473] on button "Continue" at bounding box center [323, 471] width 263 height 23
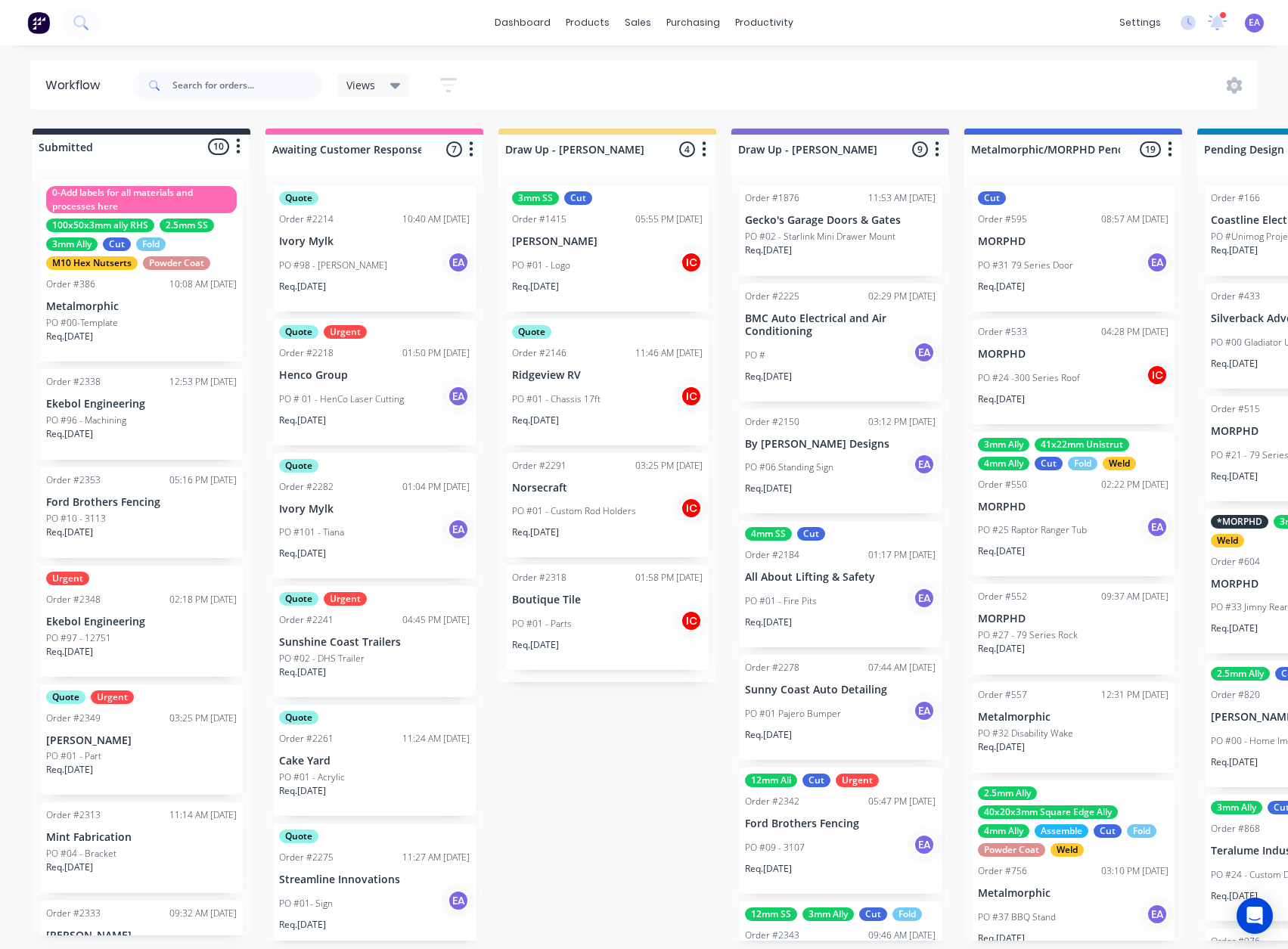
drag, startPoint x: 502, startPoint y: 752, endPoint x: 564, endPoint y: 748, distance: 62.1
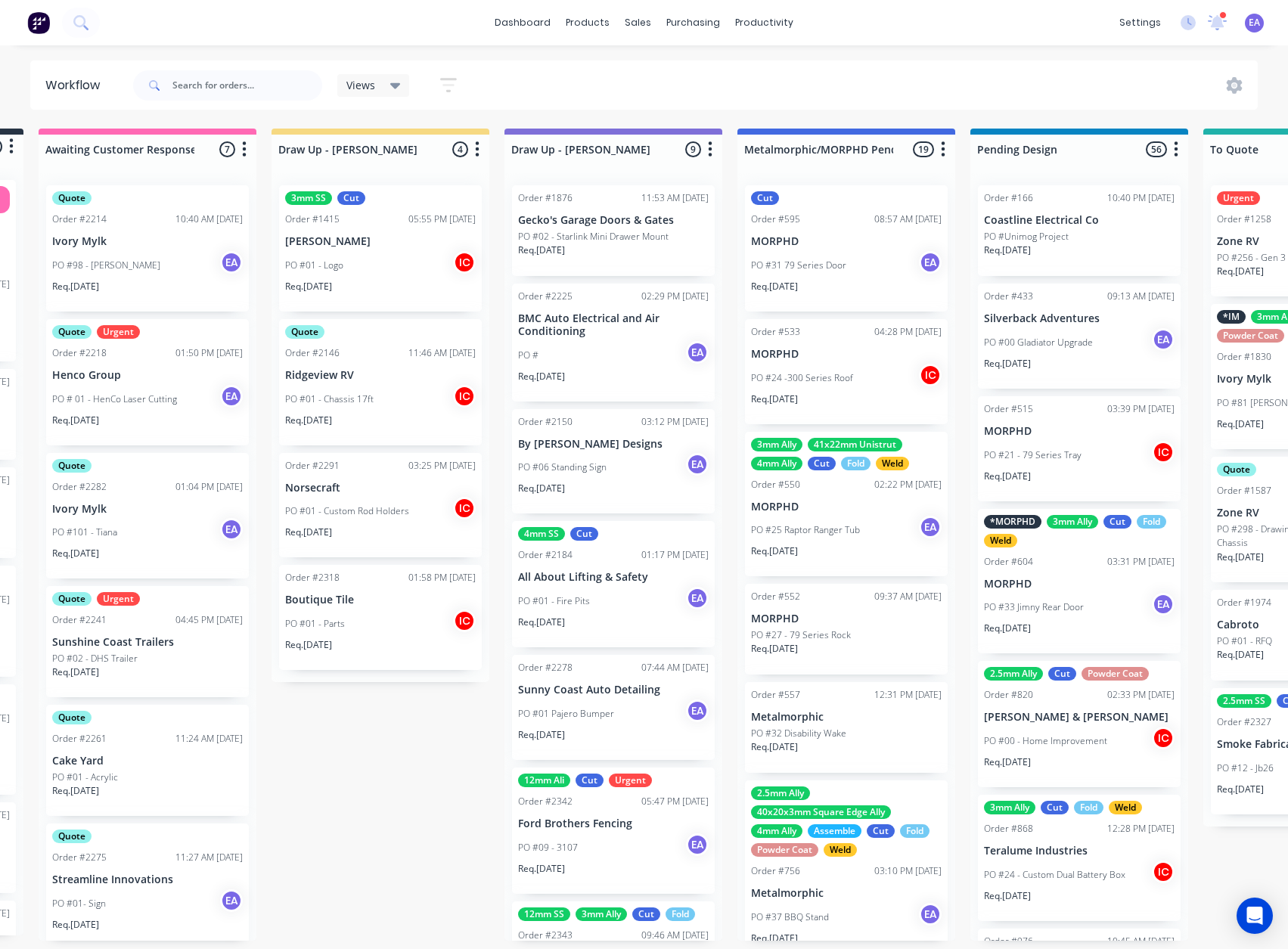
drag, startPoint x: 576, startPoint y: 773, endPoint x: 644, endPoint y: 797, distance: 72.1
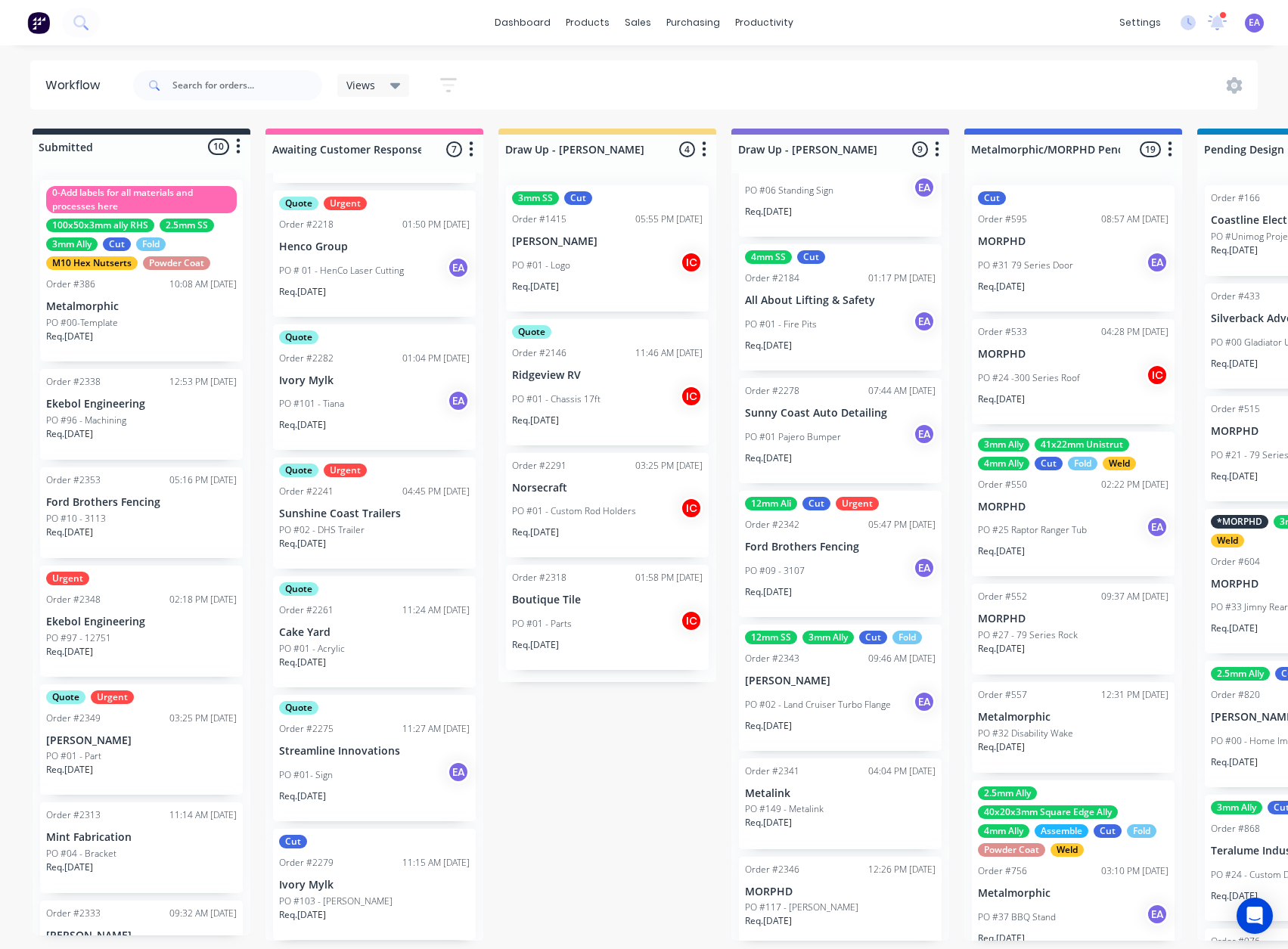
scroll to position [284, 0]
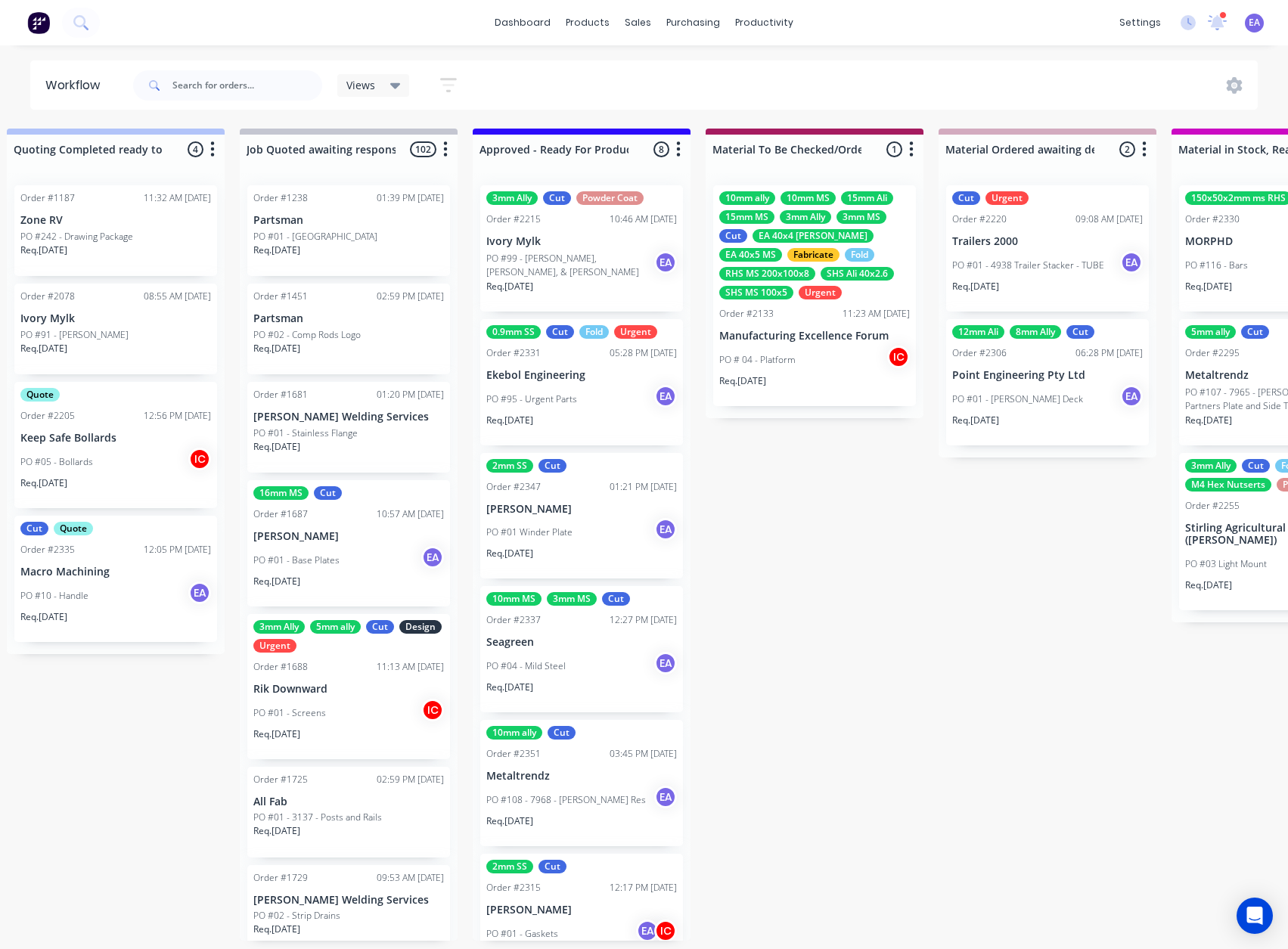
drag, startPoint x: 570, startPoint y: 810, endPoint x: 650, endPoint y: 809, distance: 80.0
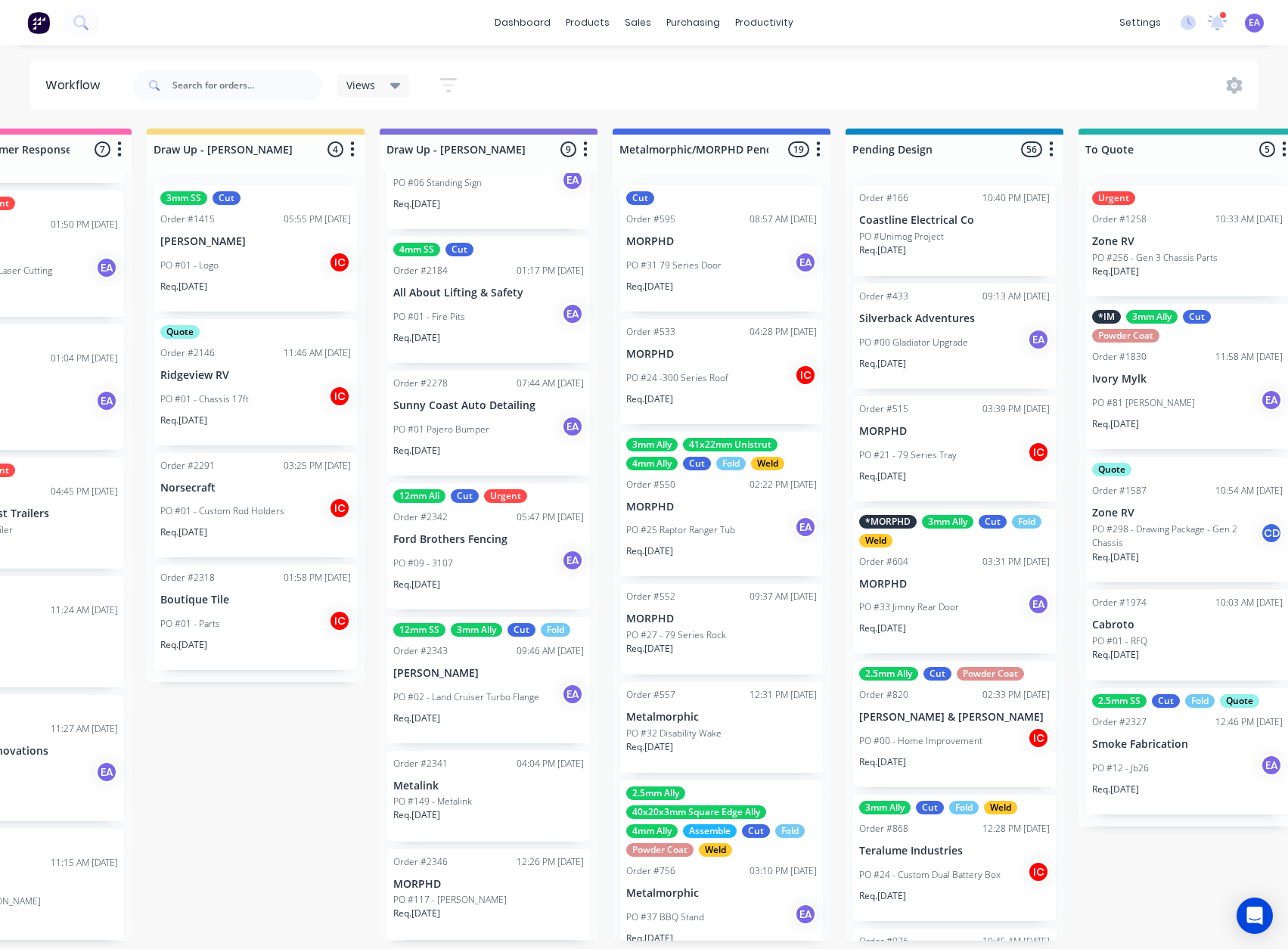
scroll to position [3, 0]
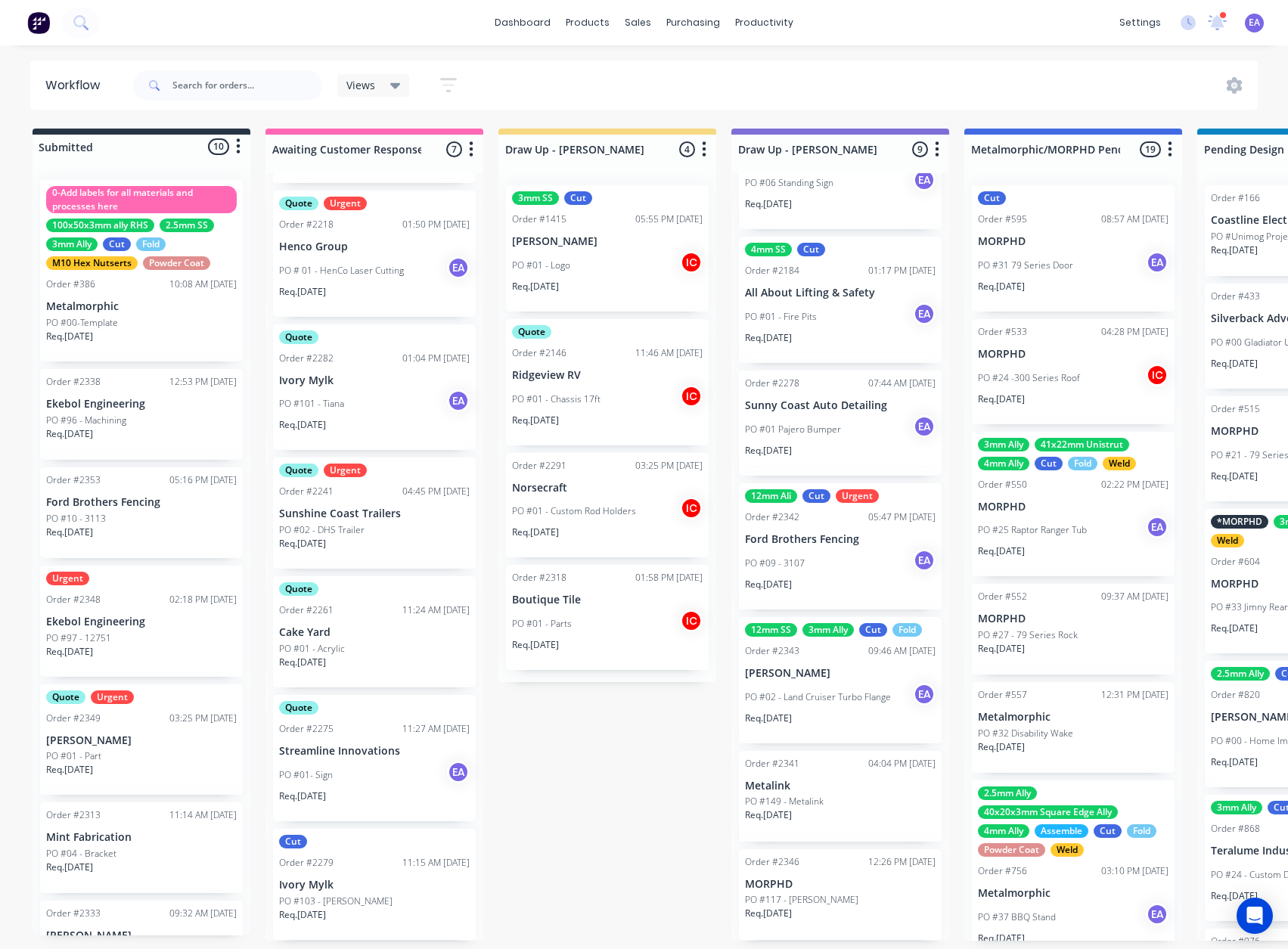
drag, startPoint x: 797, startPoint y: 797, endPoint x: 656, endPoint y: 819, distance: 142.7
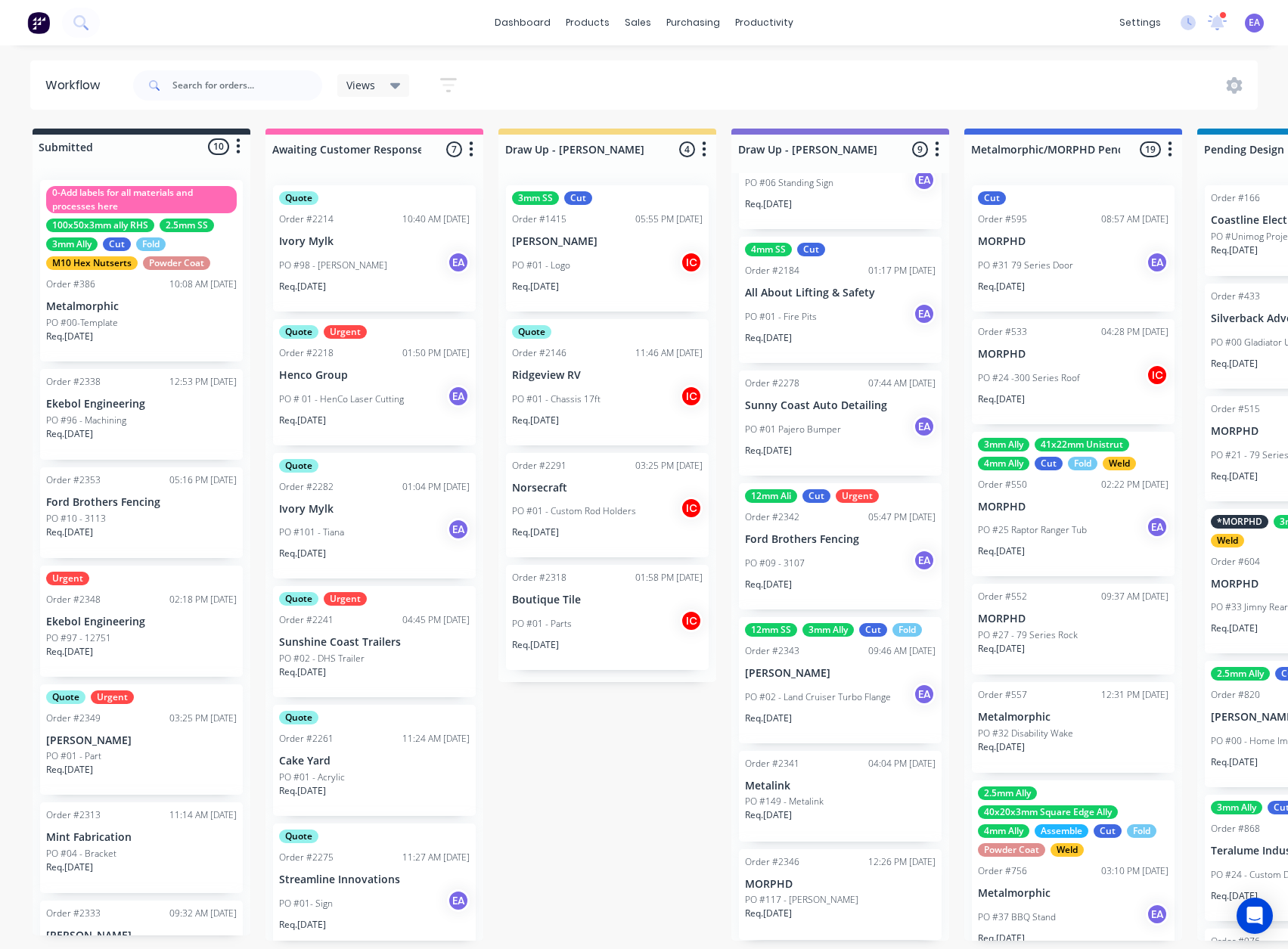
click at [375, 254] on div "PO #98 - [PERSON_NAME] EA" at bounding box center [375, 265] width 190 height 29
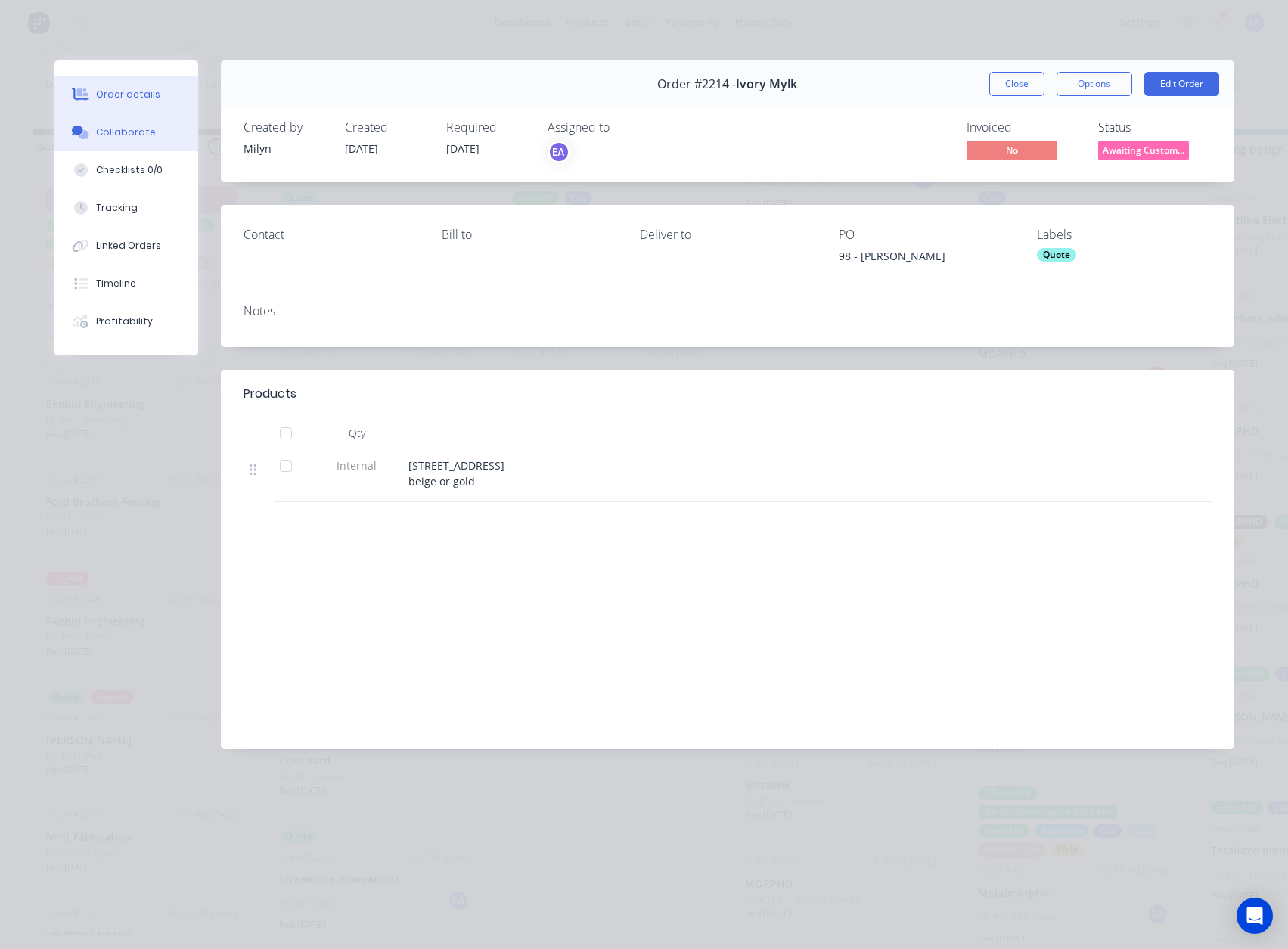
click at [134, 134] on div "Collaborate" at bounding box center [126, 133] width 60 height 13
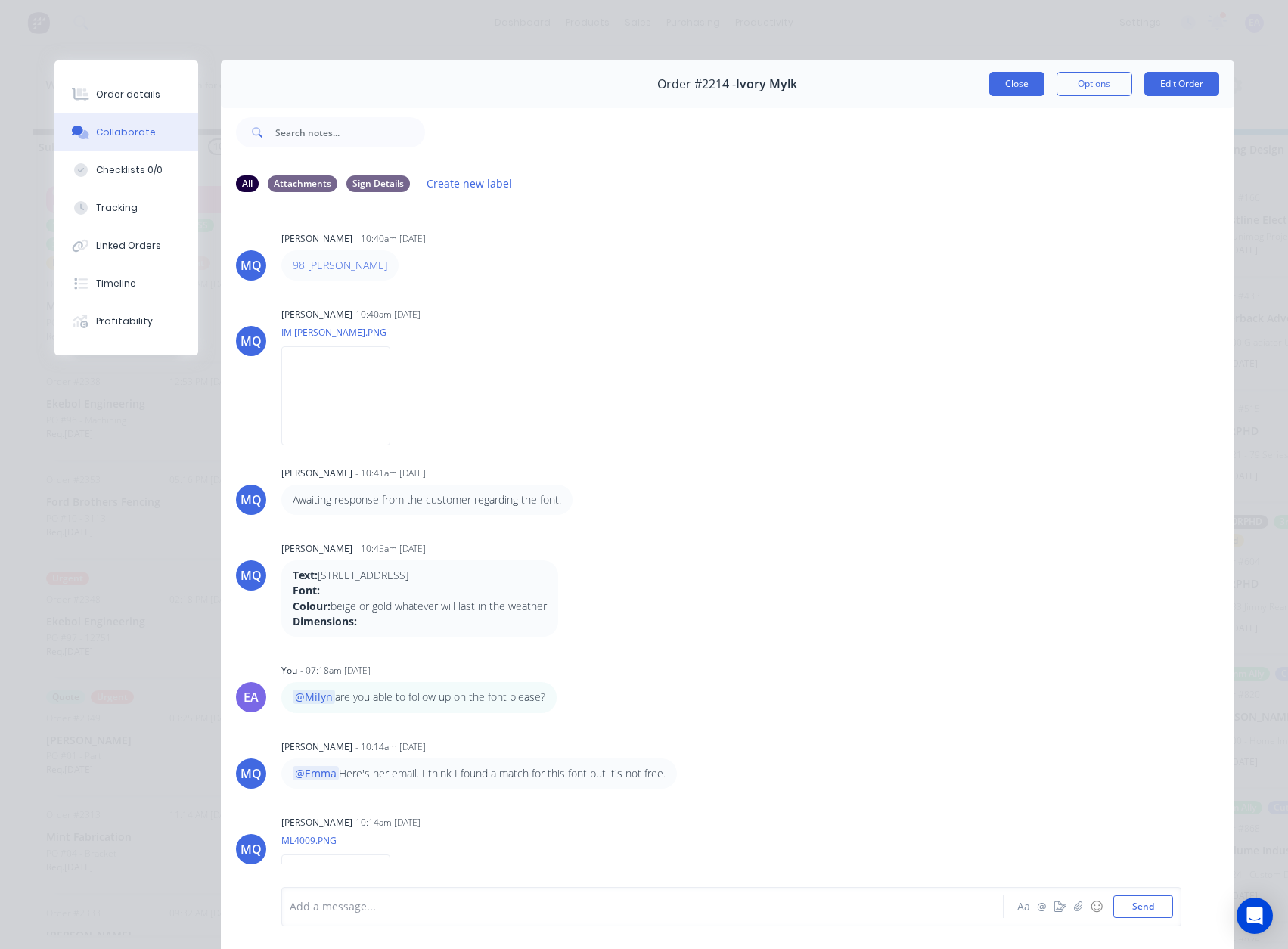
click at [1036, 78] on button "Close" at bounding box center [1016, 84] width 55 height 24
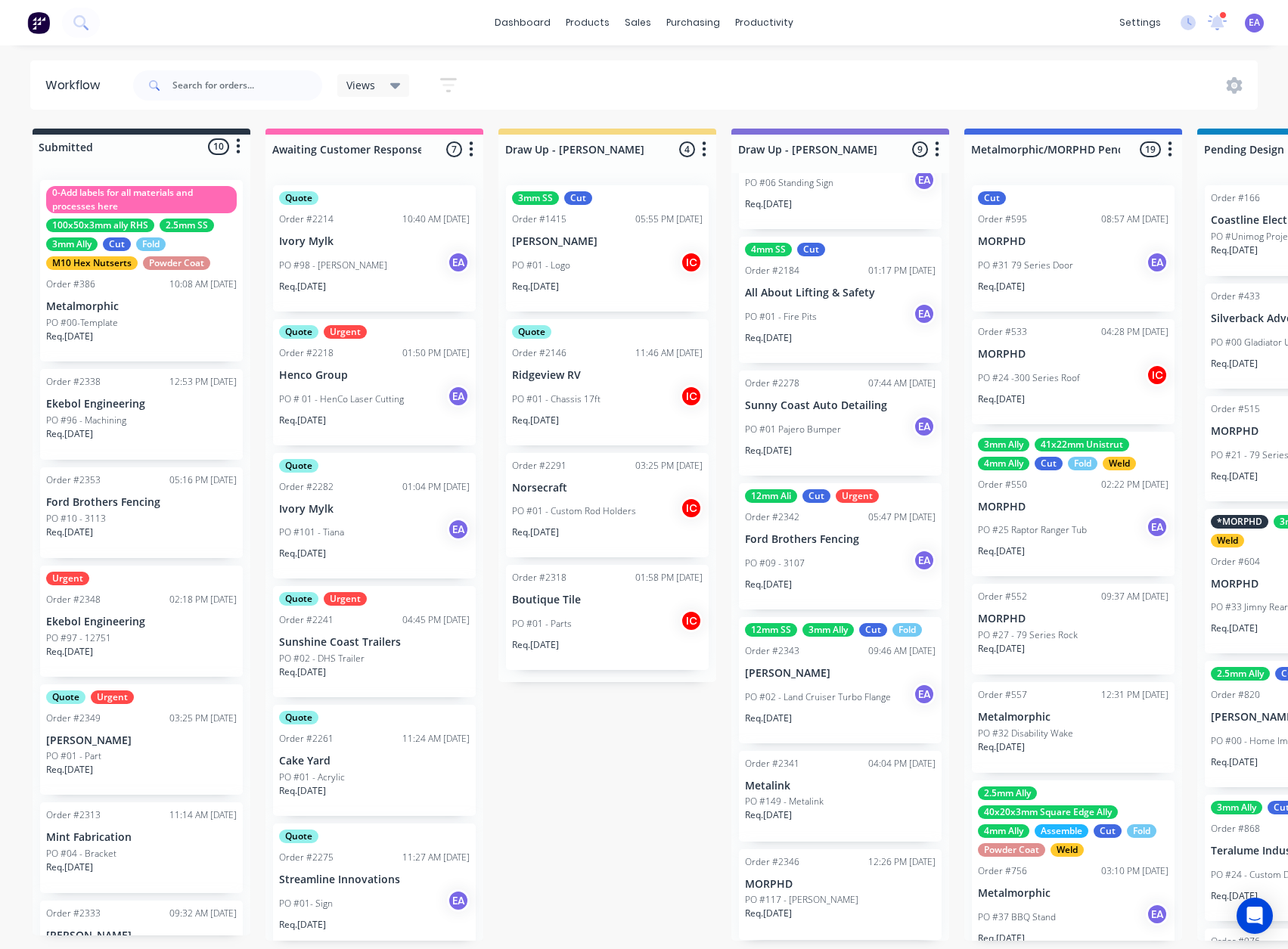
click at [148, 645] on div "Req. [DATE]" at bounding box center [141, 658] width 190 height 26
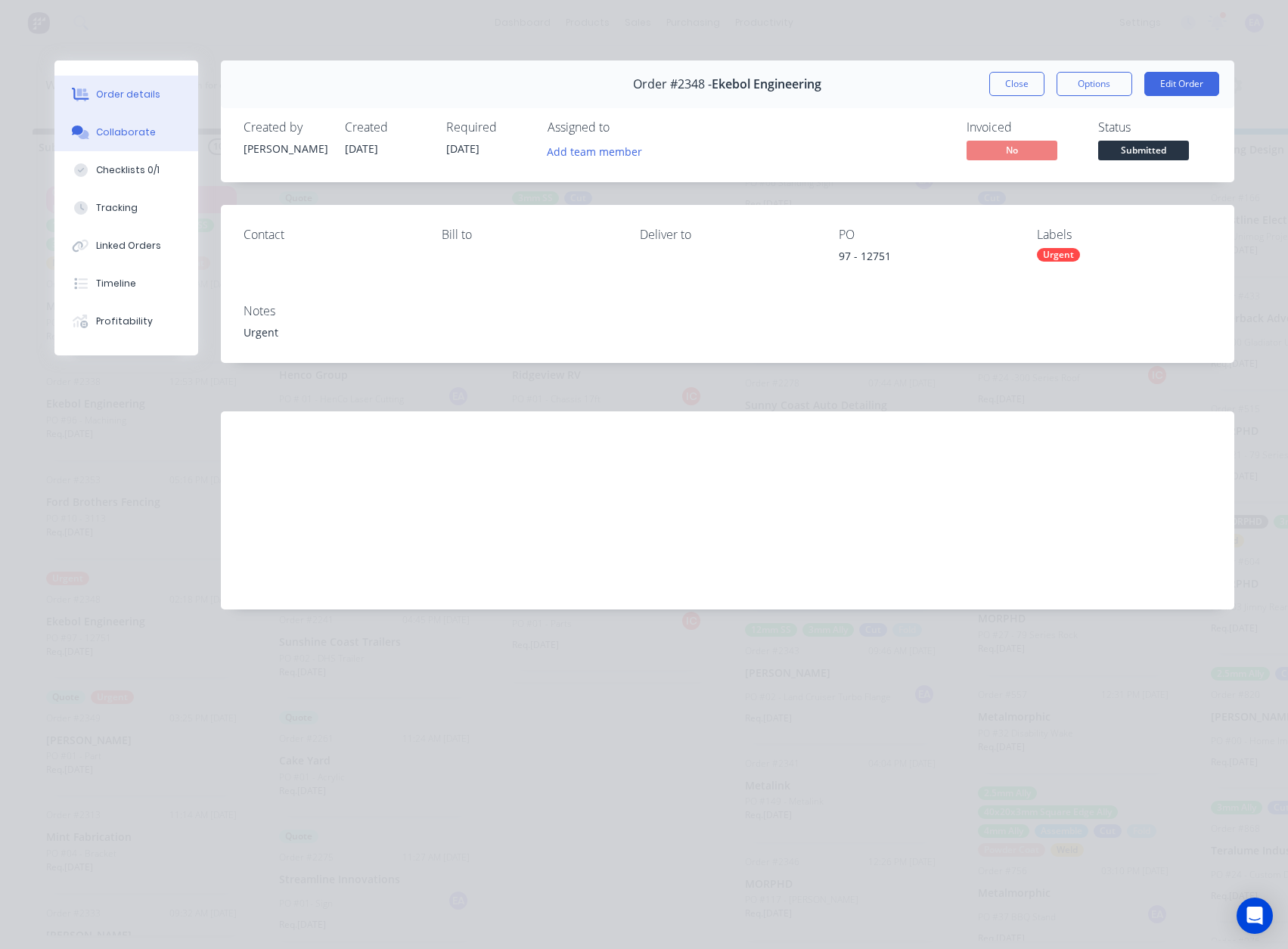
click at [119, 137] on div "Collaborate" at bounding box center [126, 133] width 60 height 13
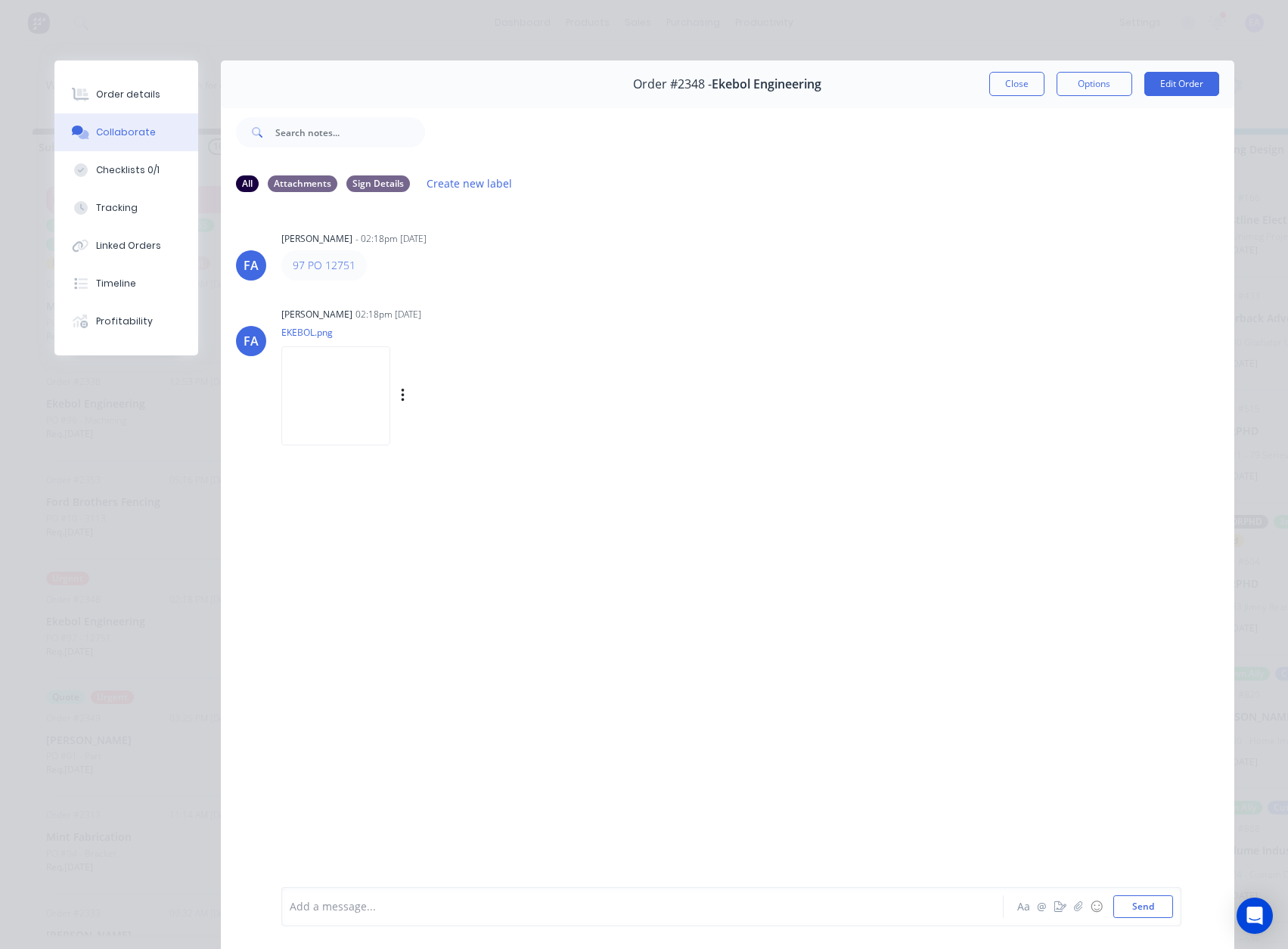
click at [367, 416] on img at bounding box center [335, 396] width 109 height 99
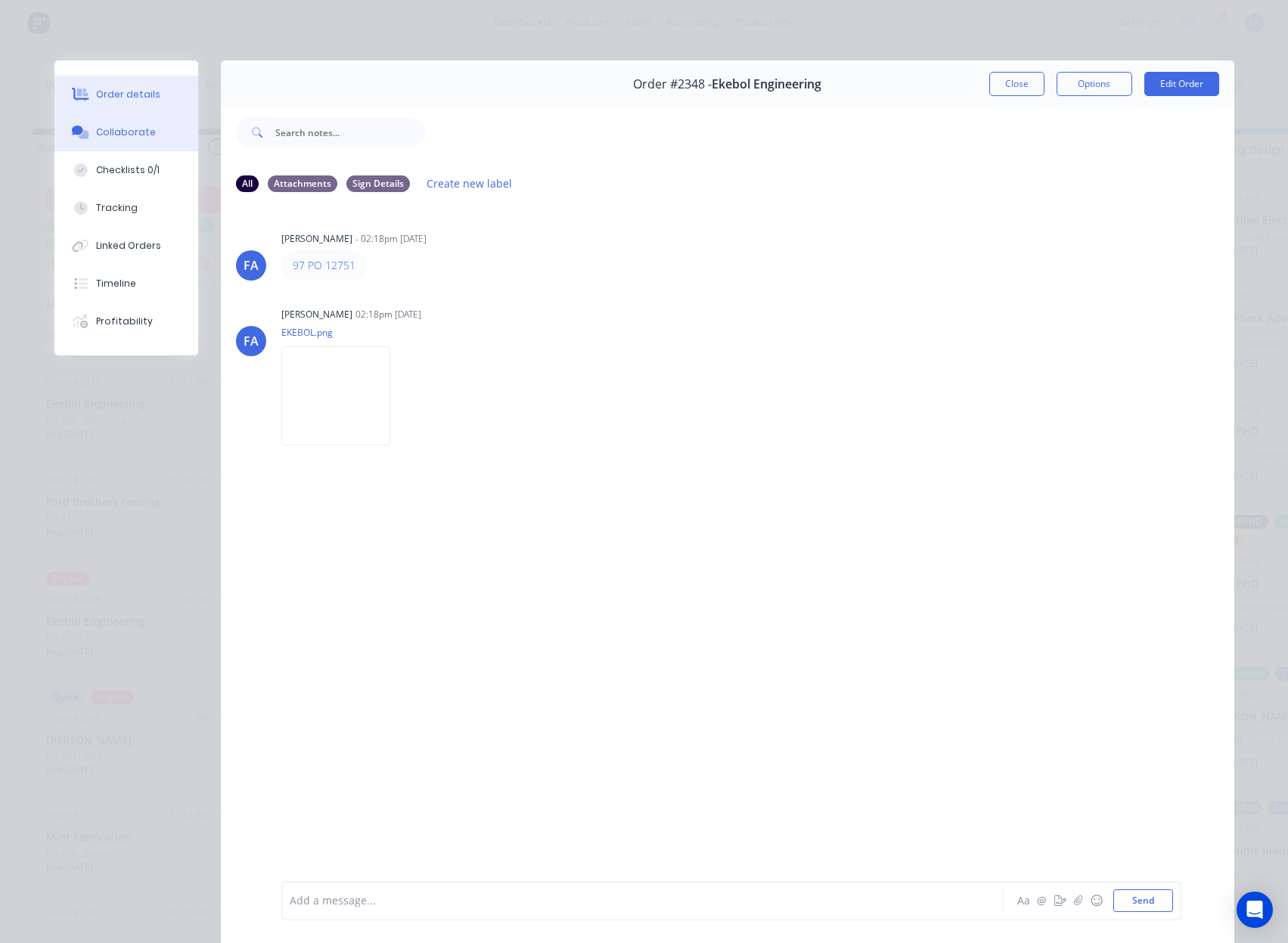
click at [126, 95] on div "Order details" at bounding box center [128, 94] width 64 height 13
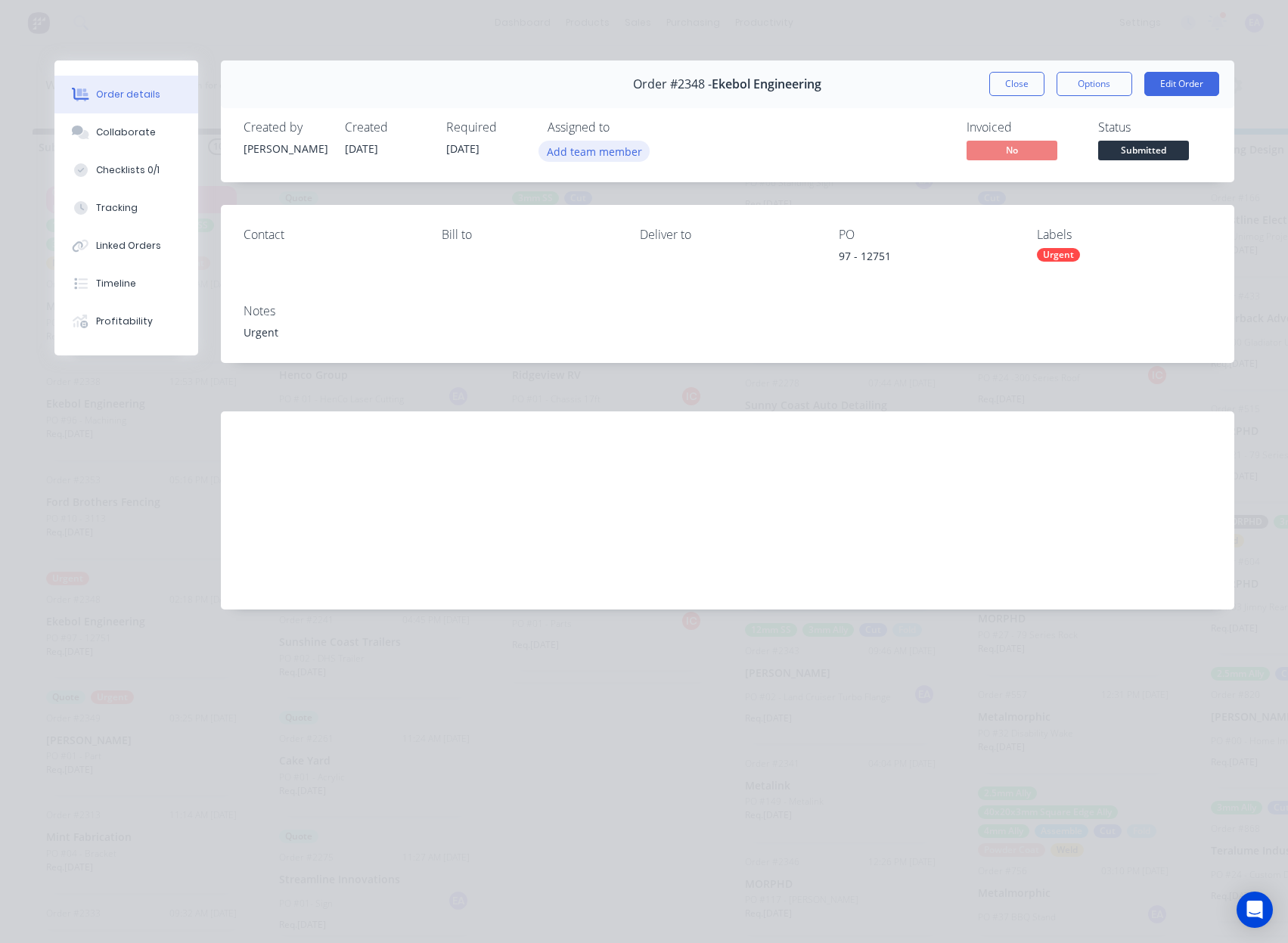
click at [581, 144] on button "Add team member" at bounding box center [595, 150] width 111 height 20
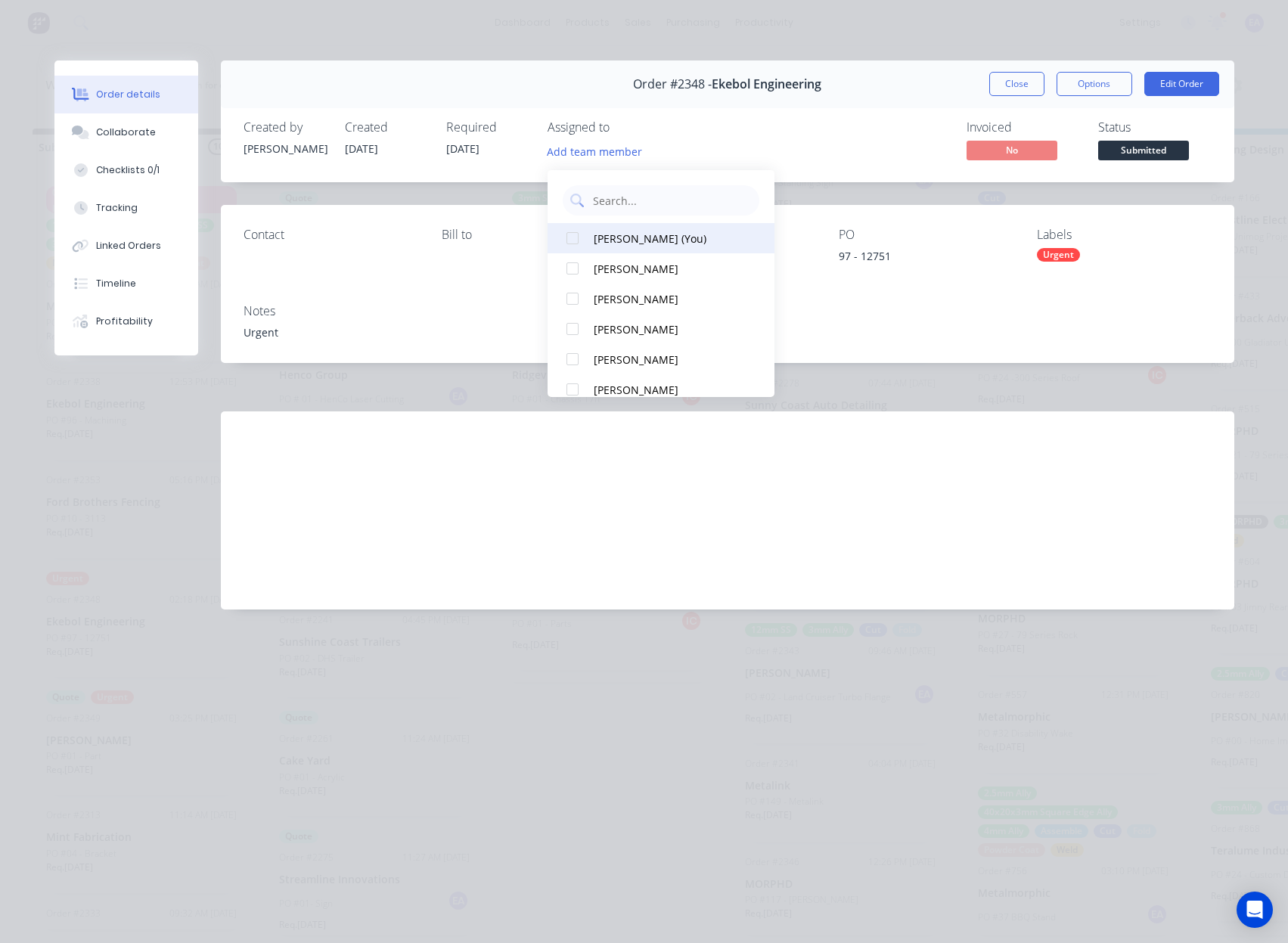
click at [638, 230] on div "[PERSON_NAME] (You)" at bounding box center [668, 238] width 151 height 16
click at [531, 469] on div "Labour $0.00 Sub total $0.00 Margin $0.00 ( 0.00 %) Tax $0.00 Total $0.00" at bounding box center [728, 498] width 968 height 176
